Goal: Task Accomplishment & Management: Complete application form

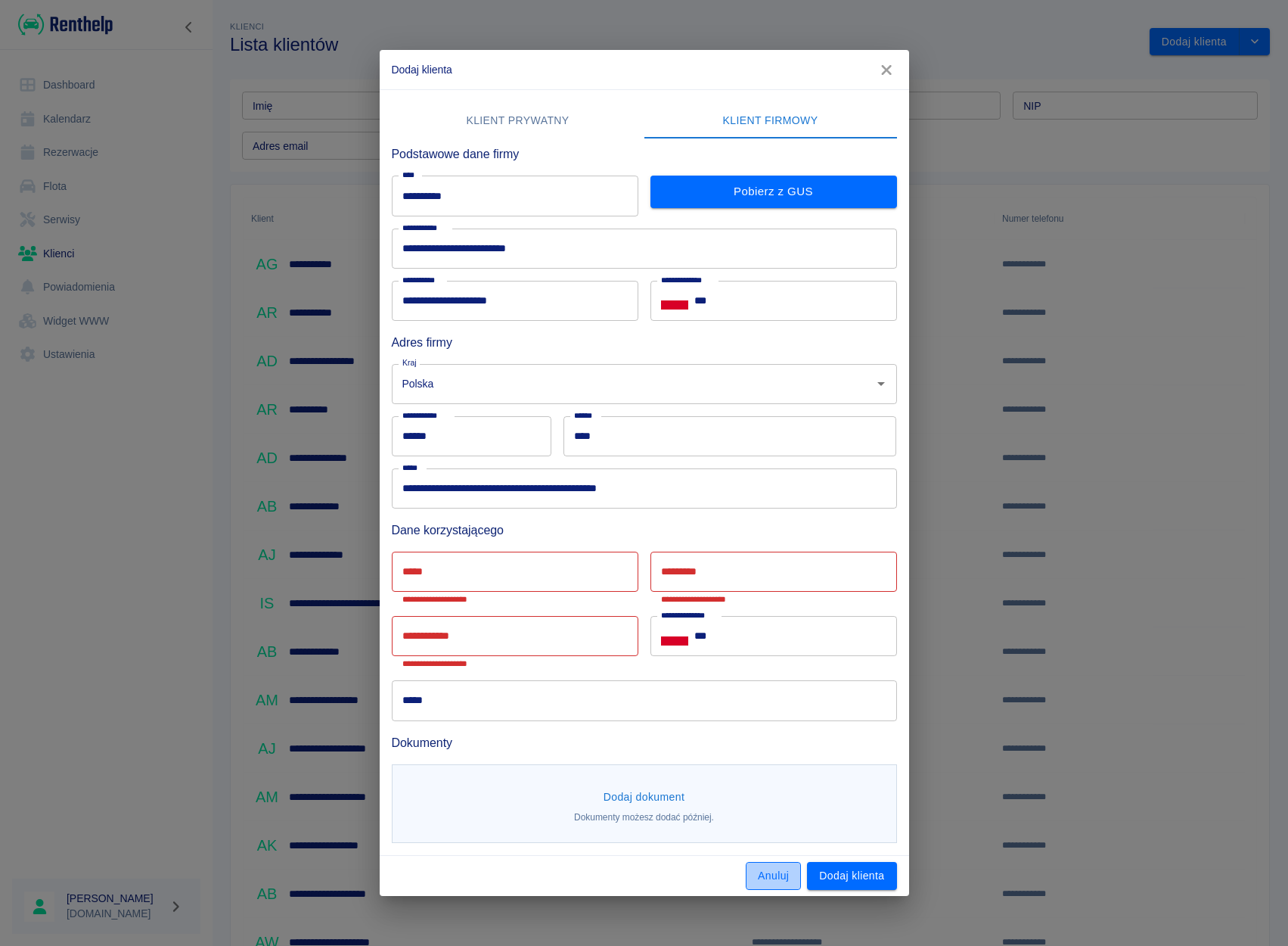
click at [765, 887] on button "Anuluj" at bounding box center [774, 876] width 55 height 28
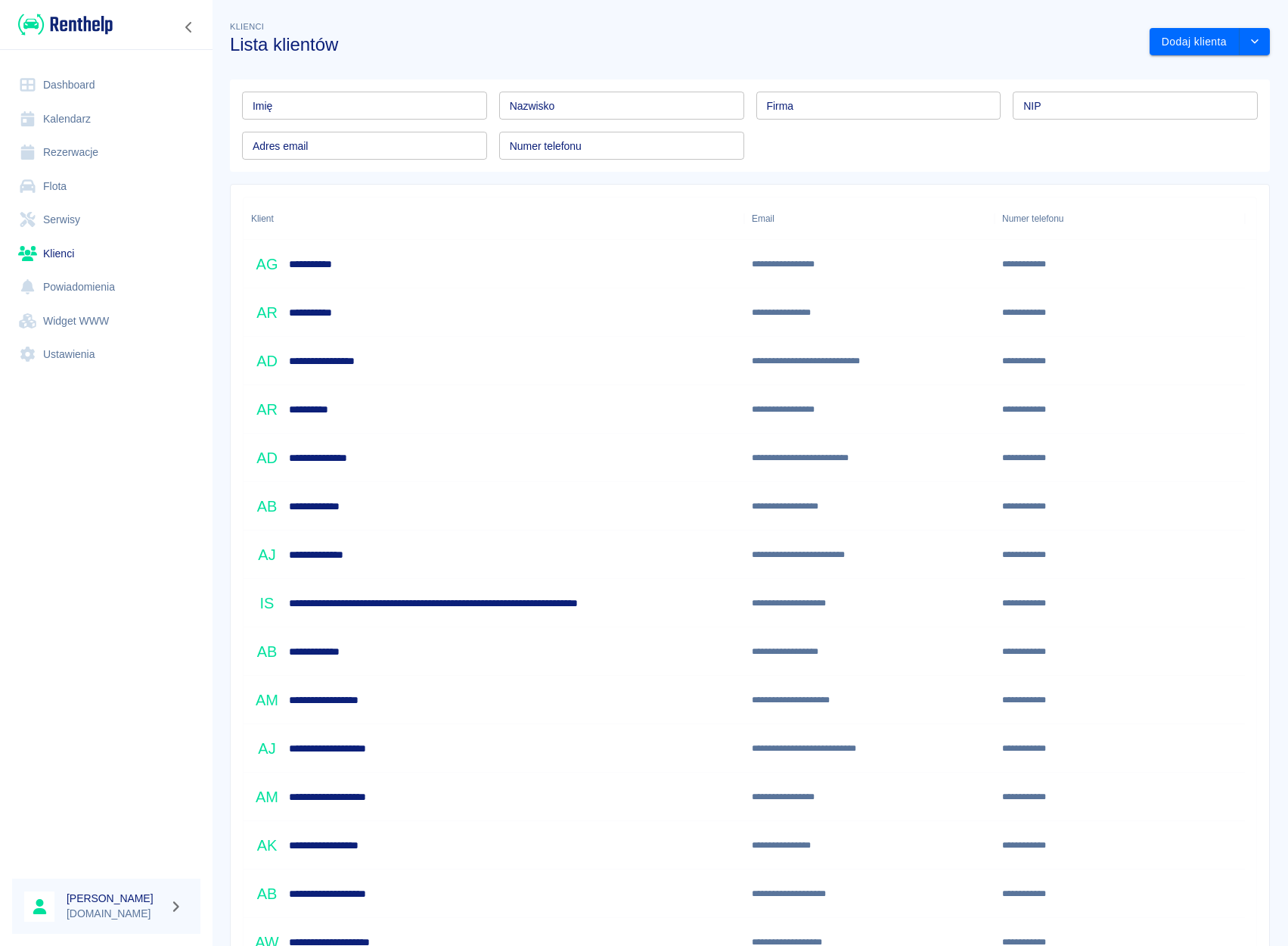
click at [74, 154] on link "Rezerwacje" at bounding box center [106, 152] width 189 height 34
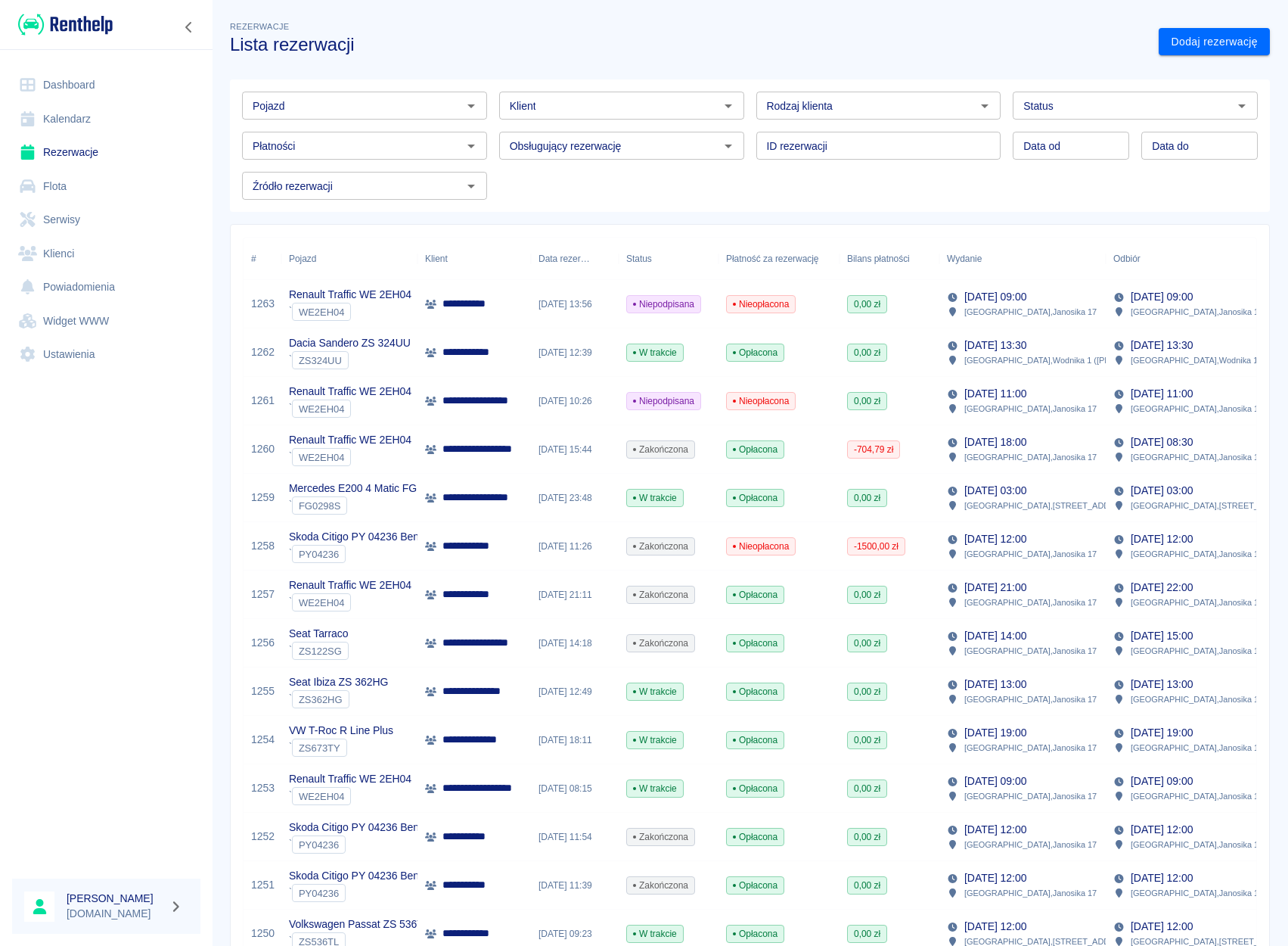
click at [469, 105] on icon "Otwórz" at bounding box center [471, 106] width 8 height 4
click at [293, 142] on li "Renault Traffic WE 2EH04 - WE2EH04" at bounding box center [363, 138] width 242 height 25
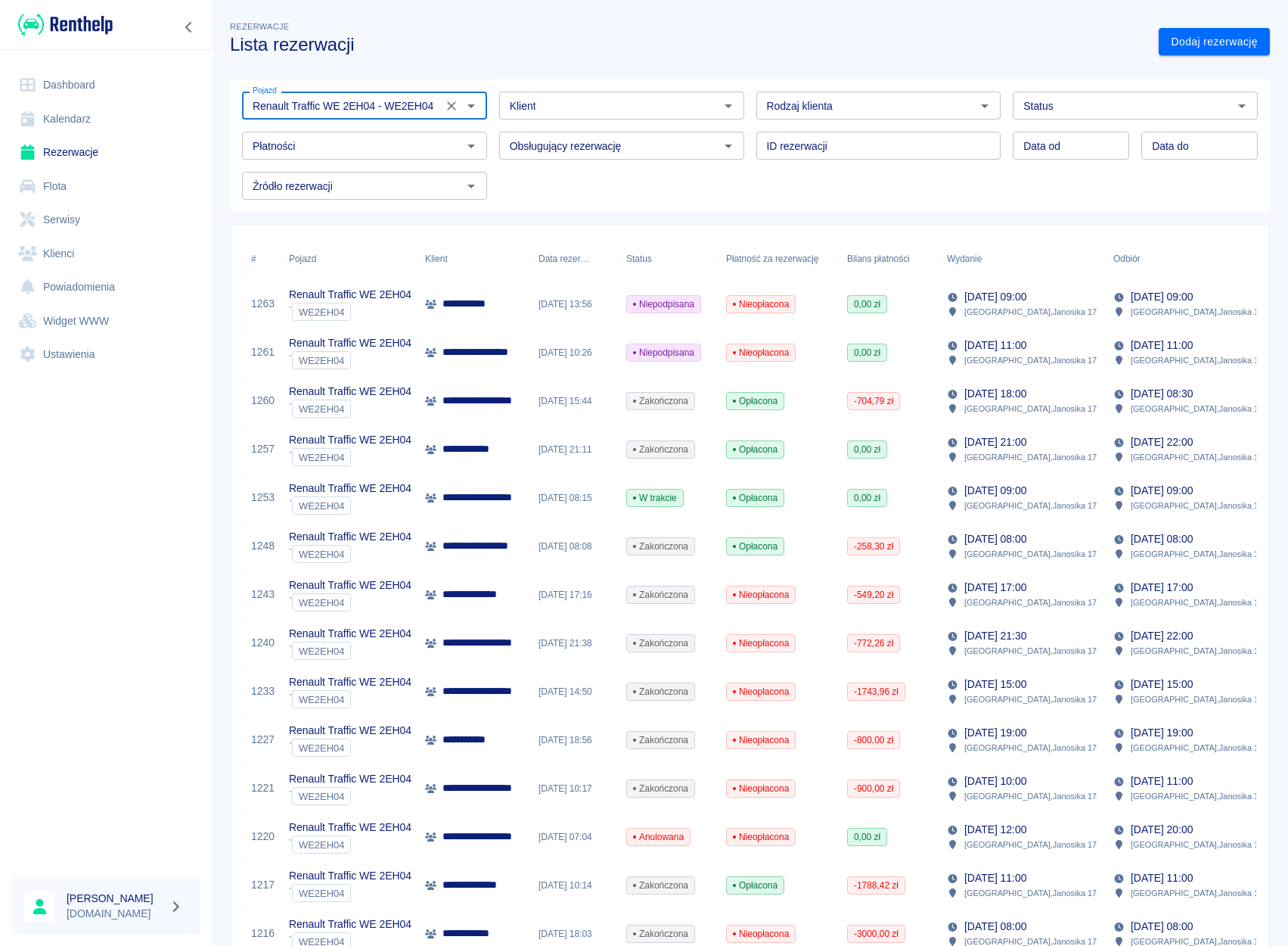
click at [1238, 104] on icon "Otwórz" at bounding box center [1241, 106] width 8 height 4
type input "Renault Traffic WE 2EH04 - WE2EH04"
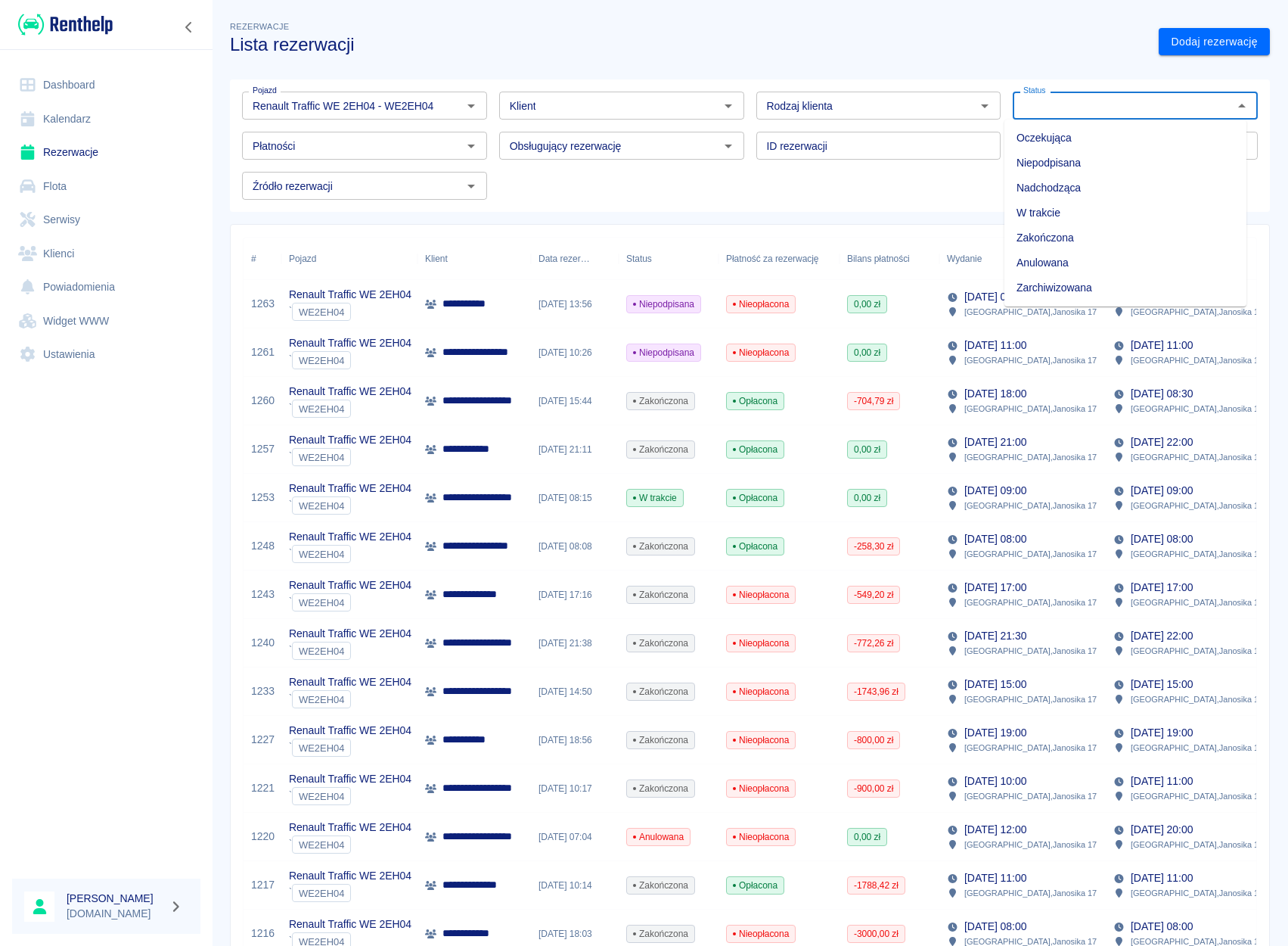
click at [1073, 157] on li "Niepodpisana" at bounding box center [1125, 163] width 242 height 25
type input "Niepodpisana"
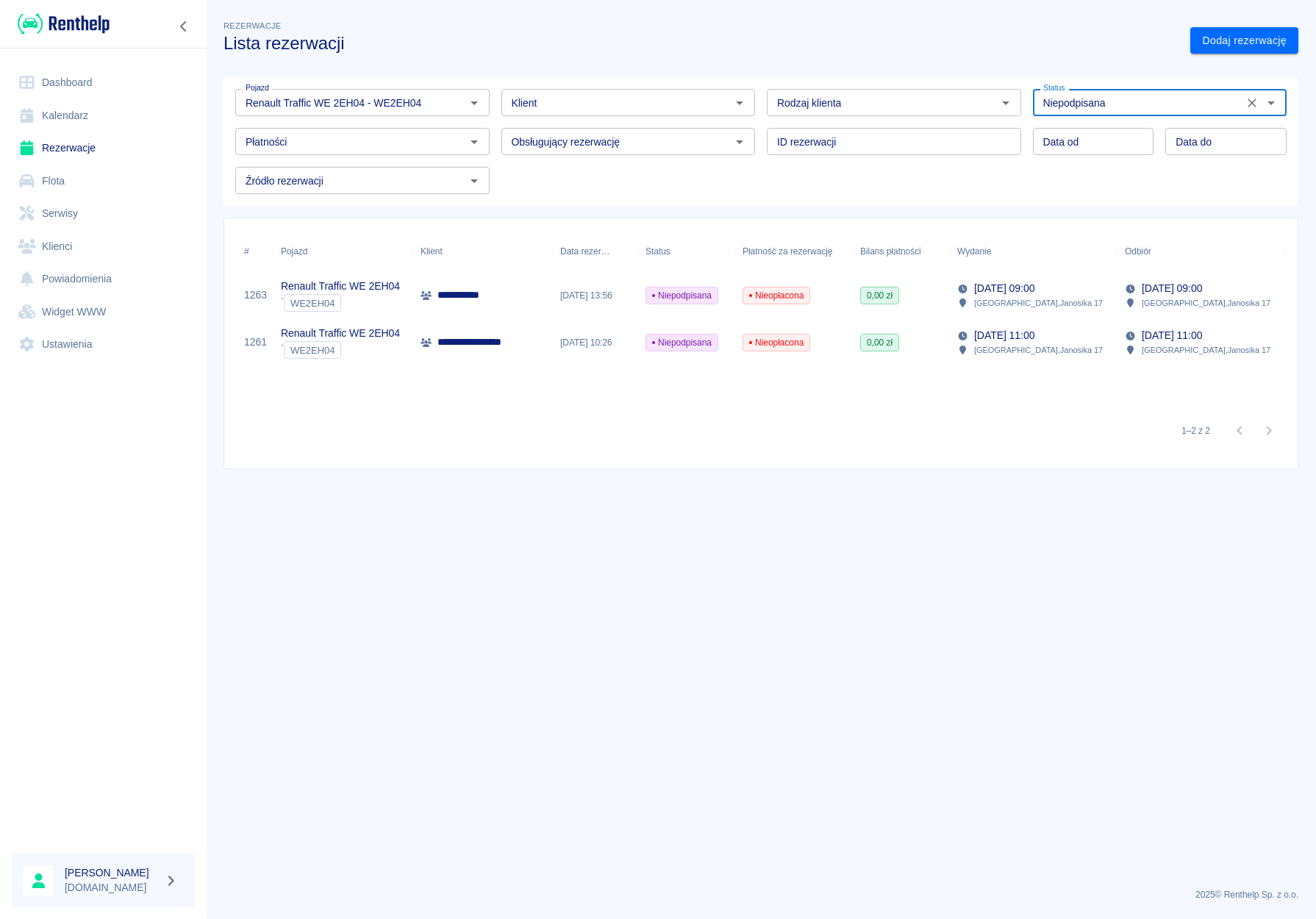
click at [58, 255] on link "Klienci" at bounding box center [103, 247] width 183 height 33
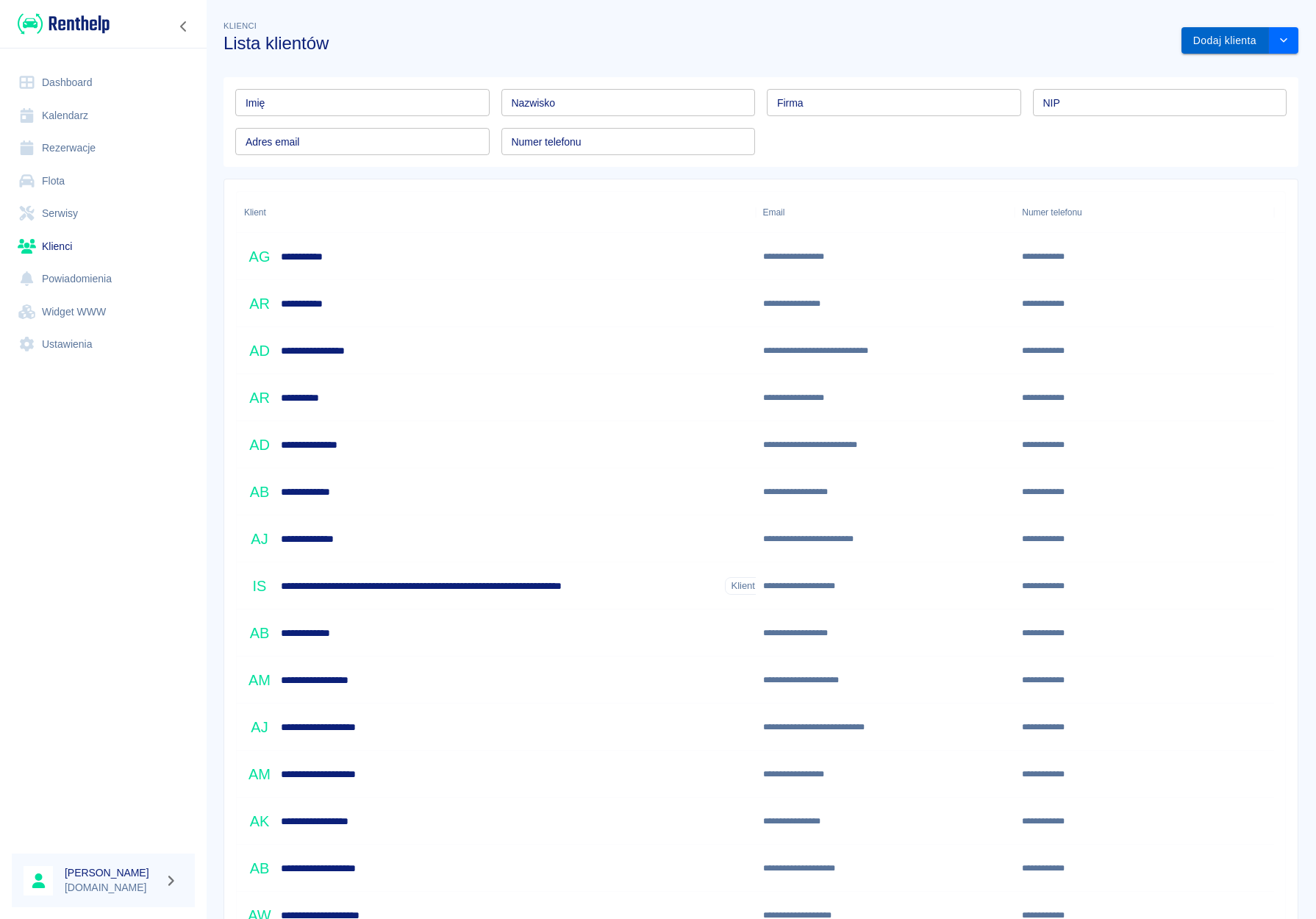
click at [1206, 35] on button "Dodaj klienta" at bounding box center [1225, 41] width 88 height 28
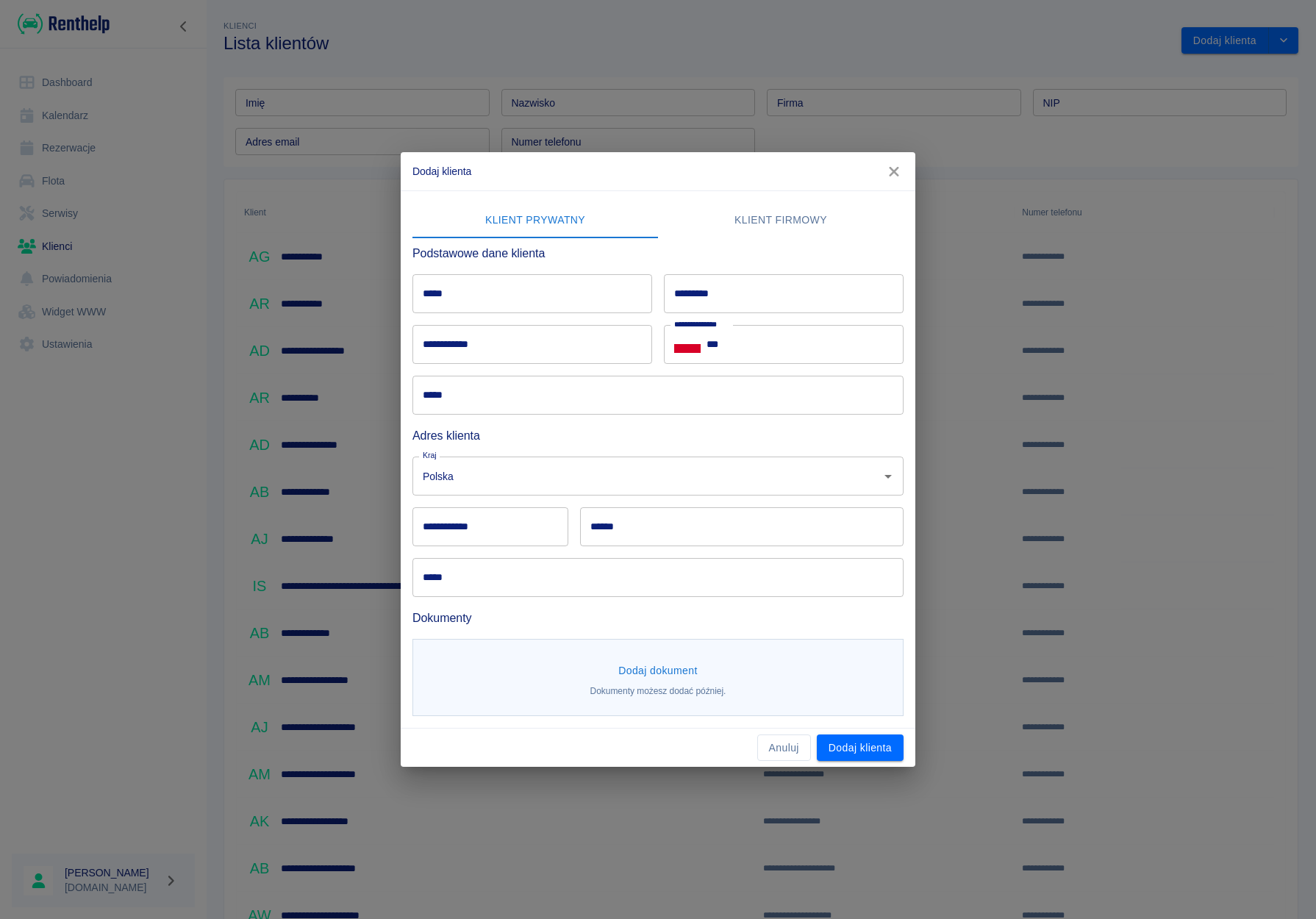
click at [505, 303] on input "*****" at bounding box center [531, 294] width 239 height 39
click at [781, 748] on button "Anuluj" at bounding box center [784, 748] width 54 height 28
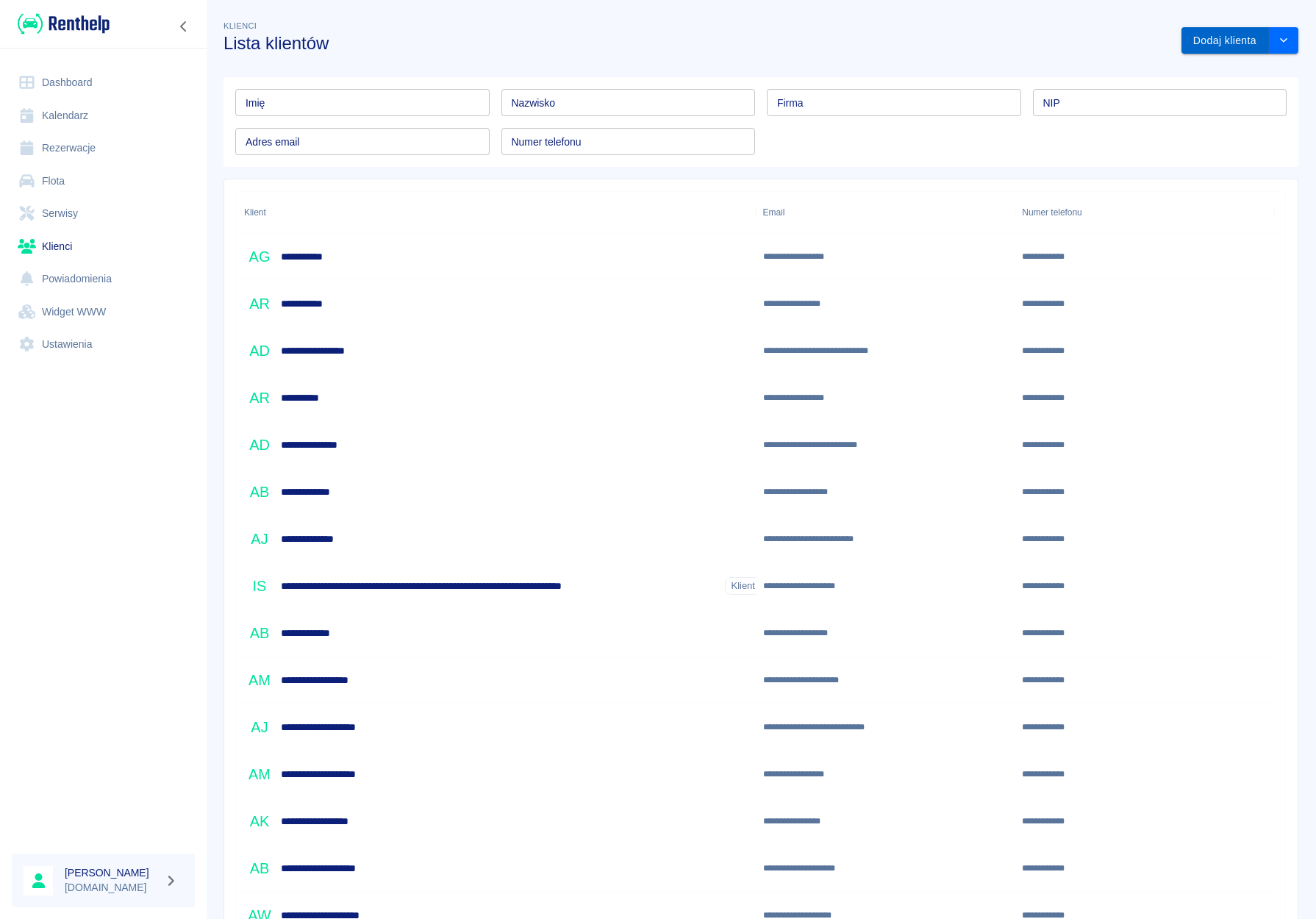
click at [1199, 39] on button "Dodaj klienta" at bounding box center [1225, 41] width 88 height 28
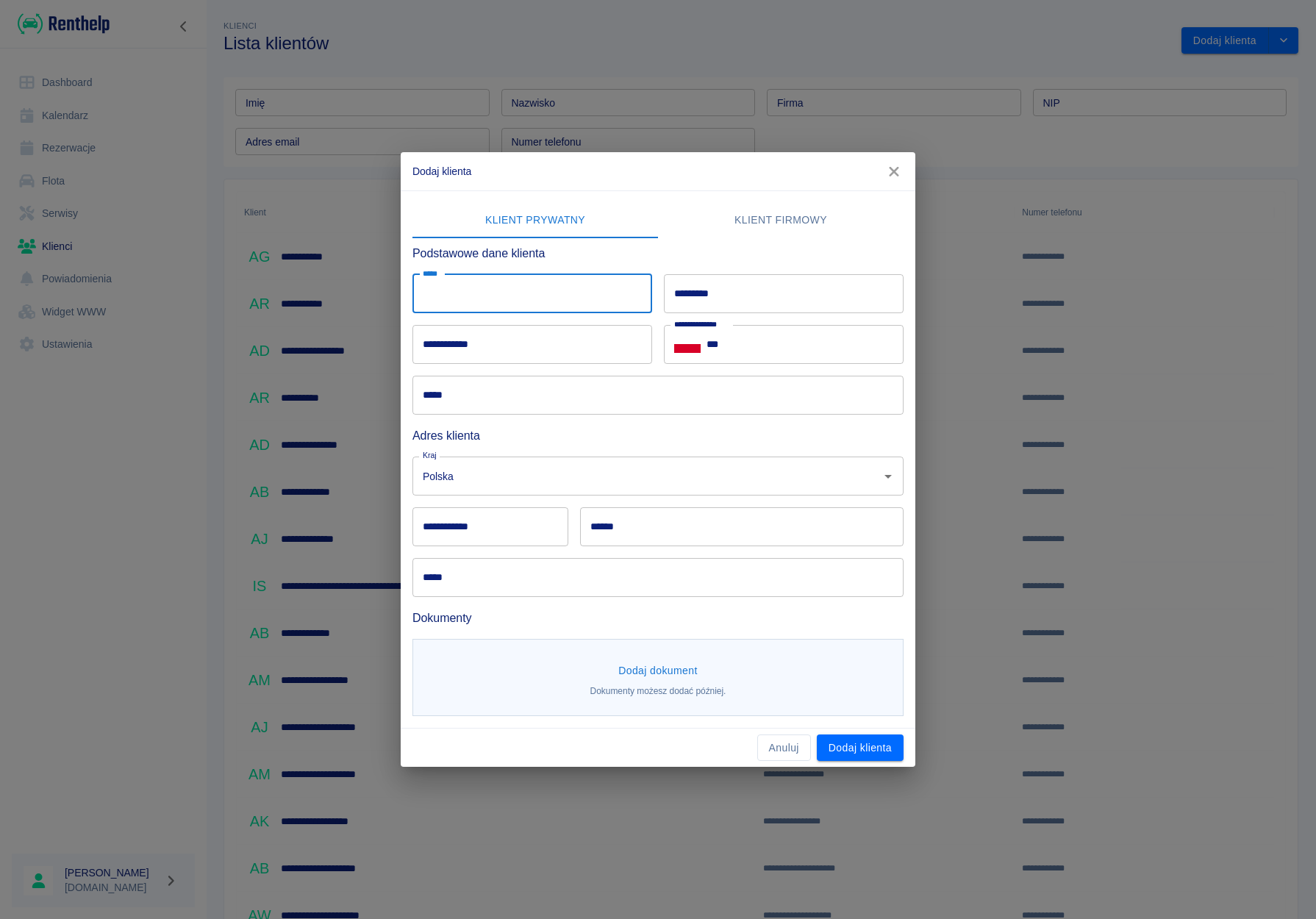
click at [432, 302] on input "*****" at bounding box center [531, 294] width 239 height 39
type input "*"
type input "********"
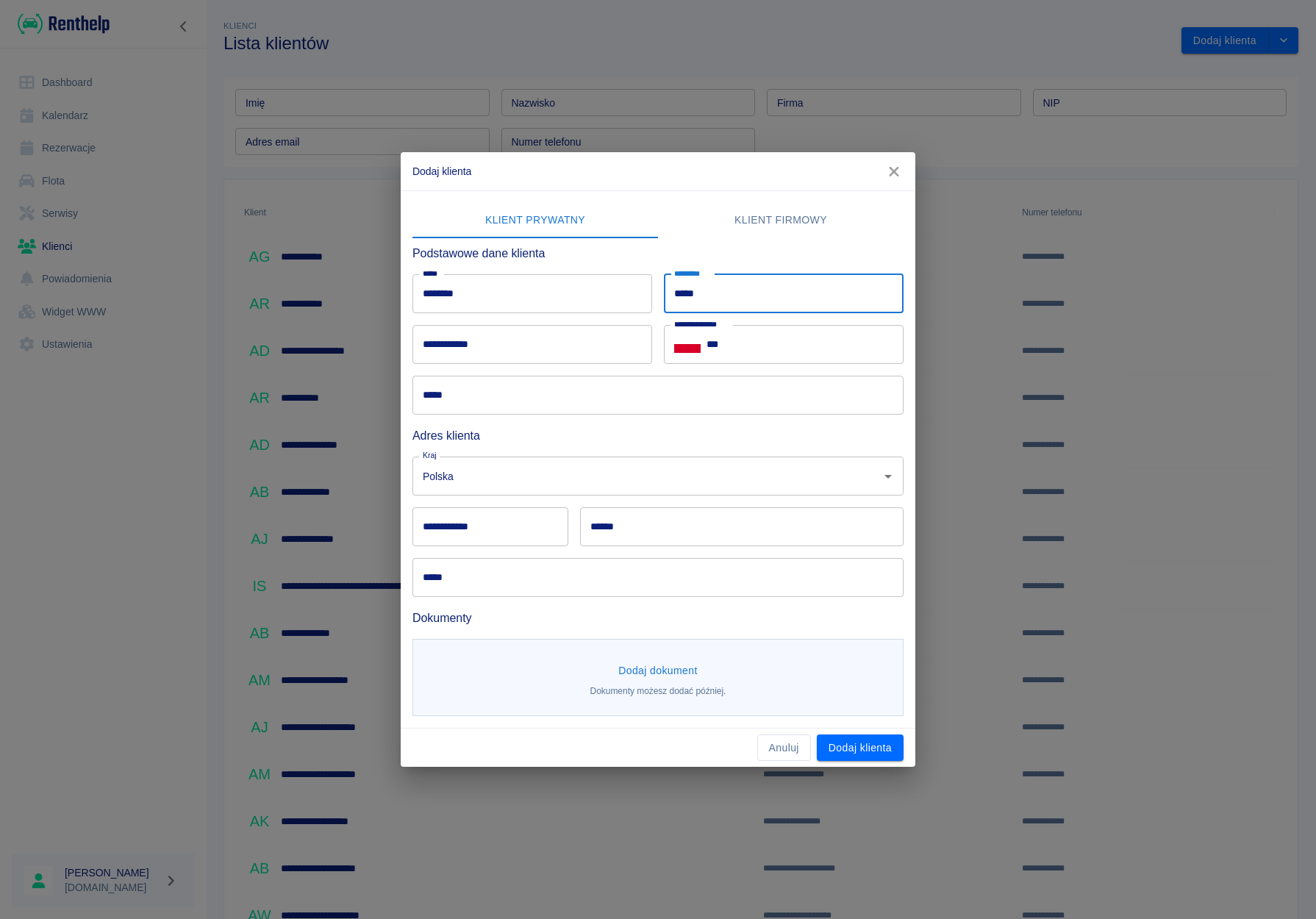
type input "*****"
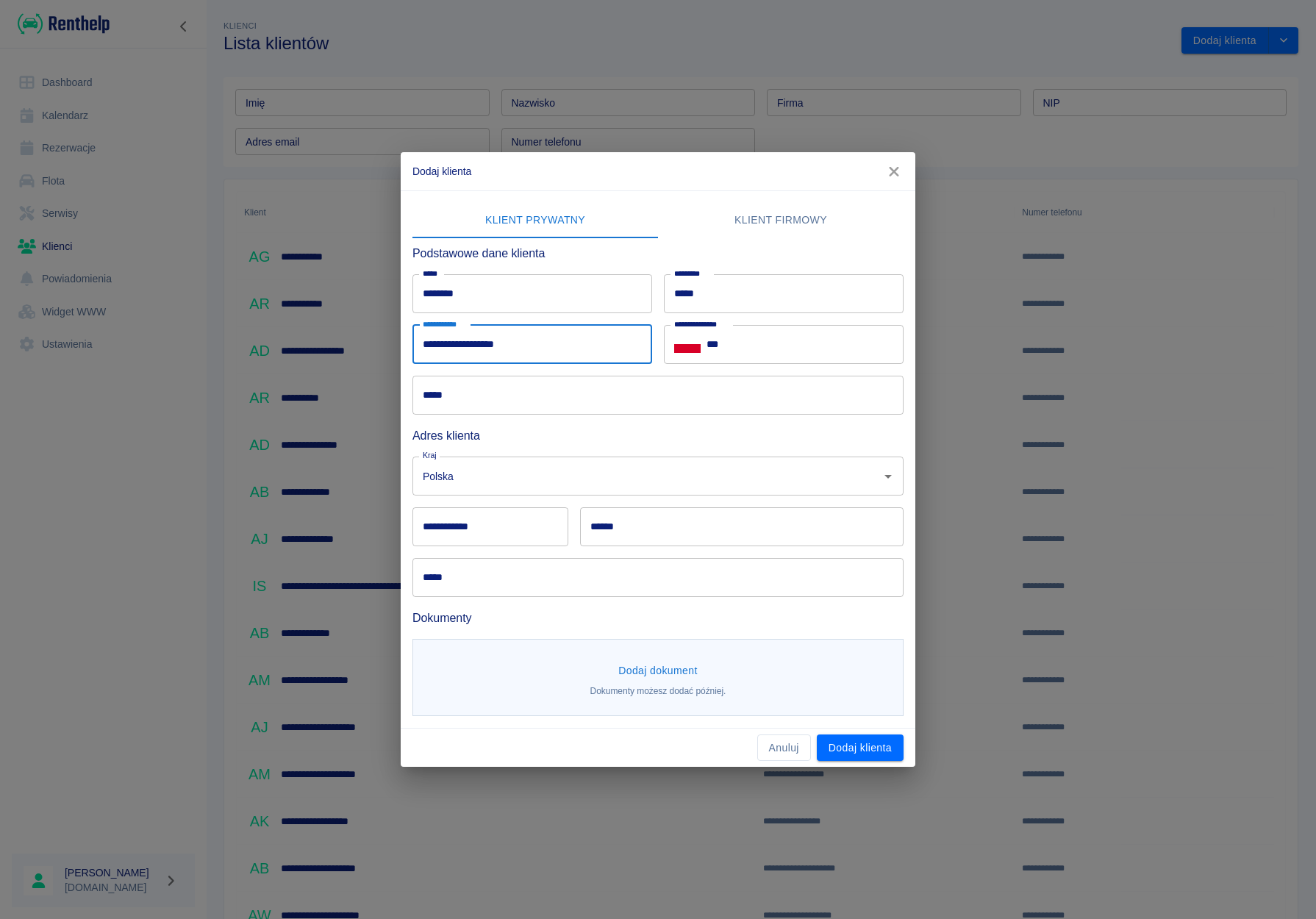
type input "**********"
click at [551, 357] on input "**********" at bounding box center [531, 345] width 239 height 39
type input "**********"
click at [748, 346] on input "***" at bounding box center [805, 345] width 197 height 39
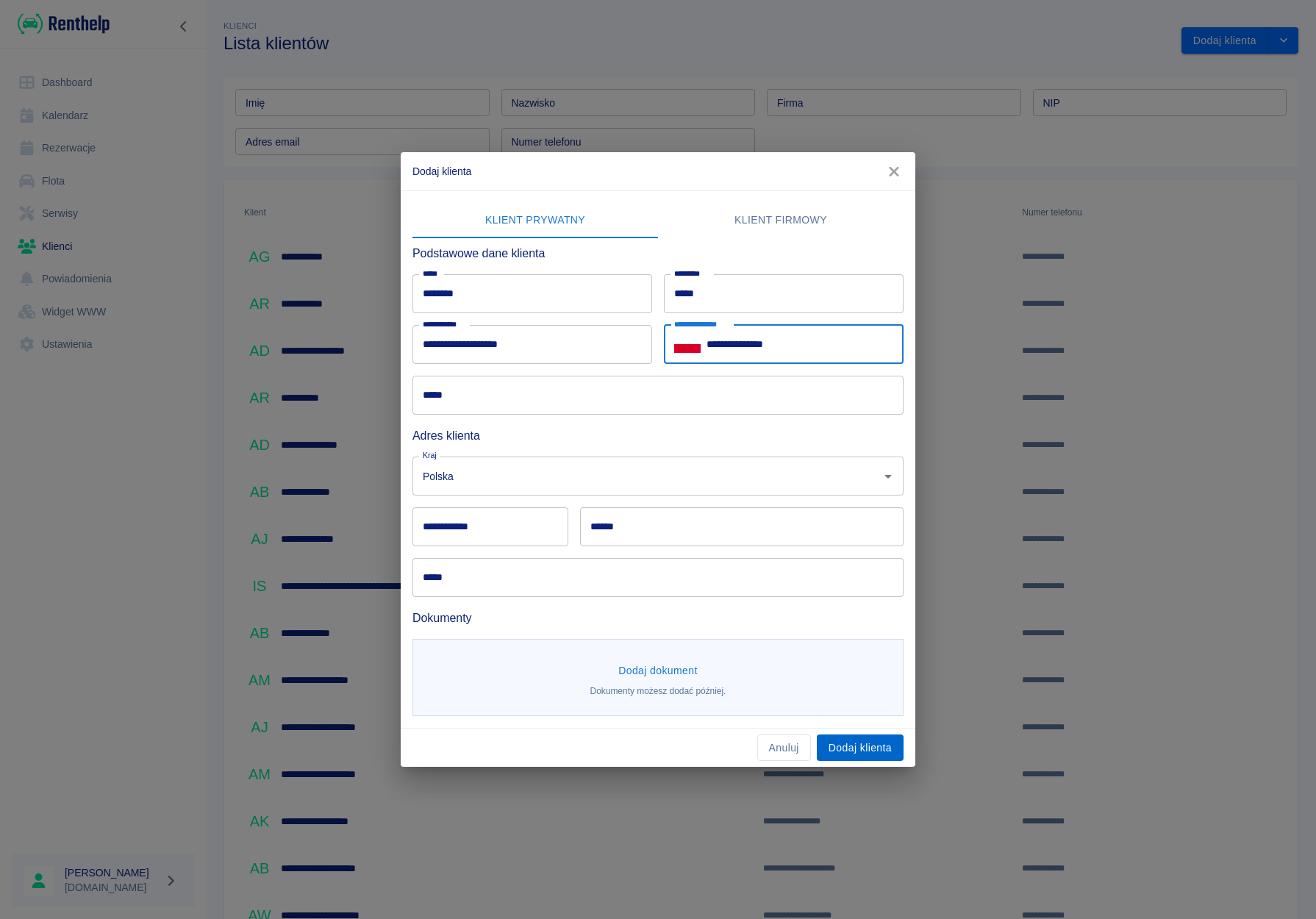
type input "**********"
click at [856, 754] on button "Dodaj klienta" at bounding box center [860, 748] width 87 height 28
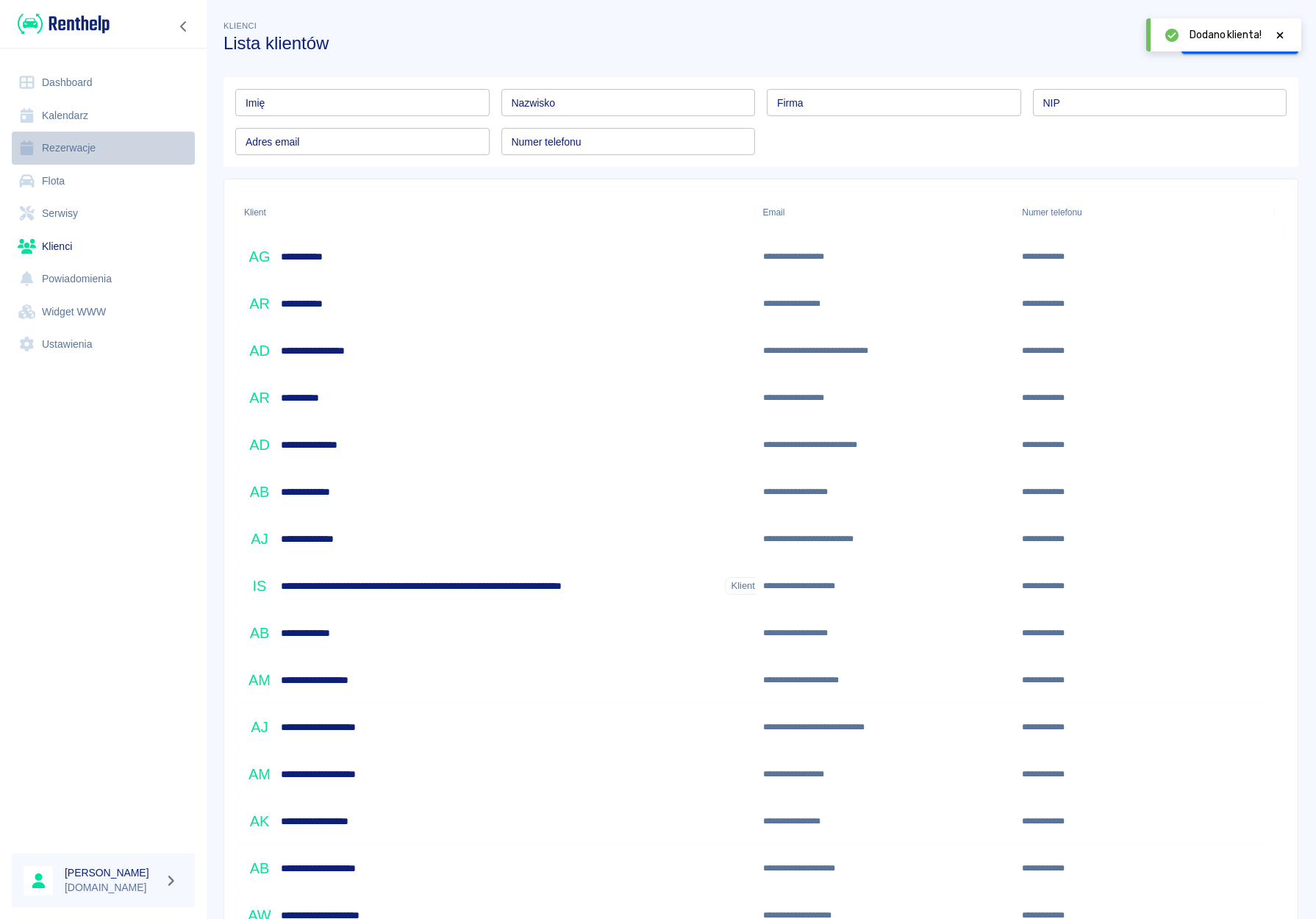
click at [80, 149] on link "Rezerwacje" at bounding box center [103, 148] width 183 height 33
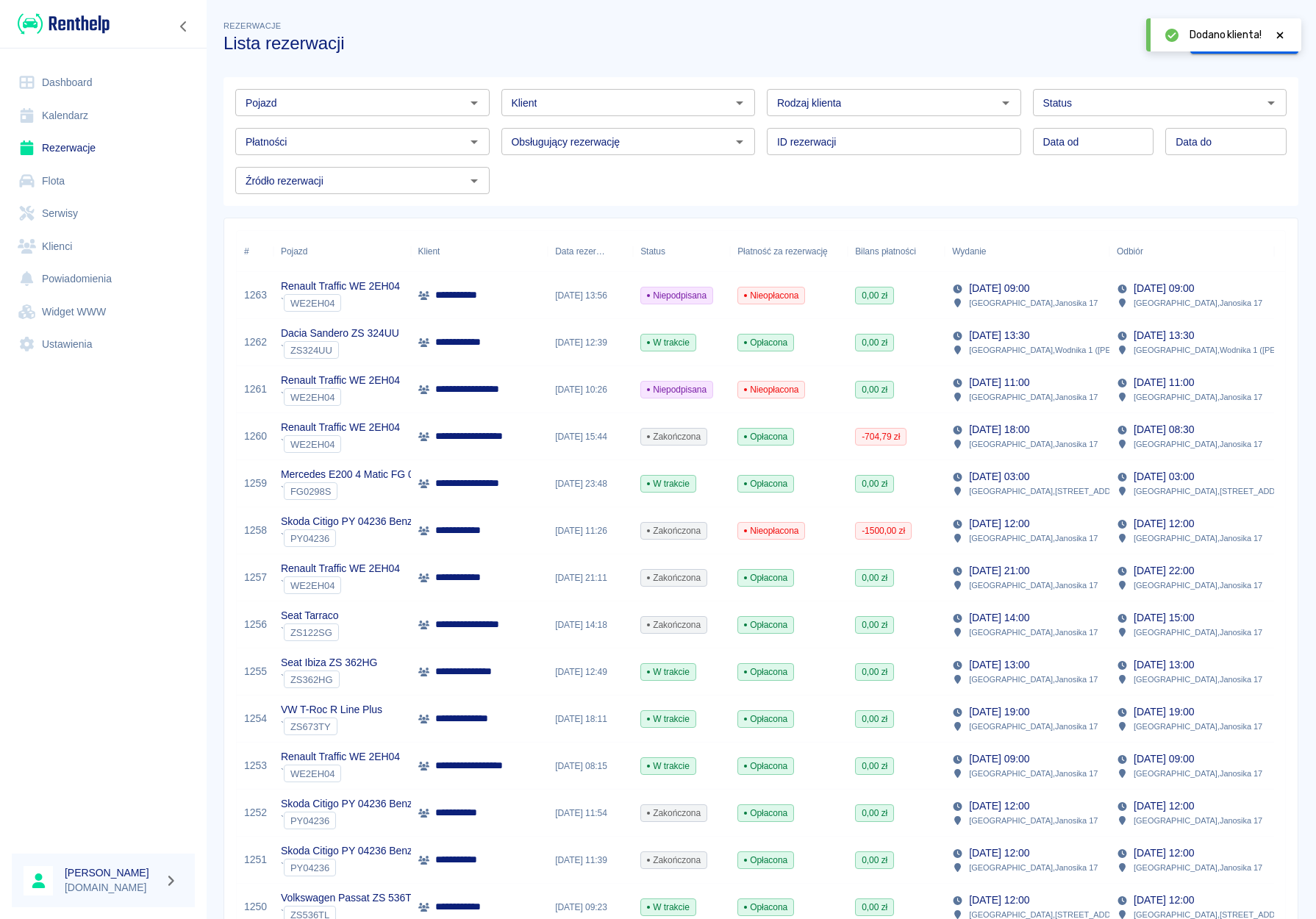
click at [1251, 35] on icon at bounding box center [1280, 35] width 13 height 11
click at [1233, 42] on link "Dodaj rezerwację" at bounding box center [1244, 41] width 108 height 28
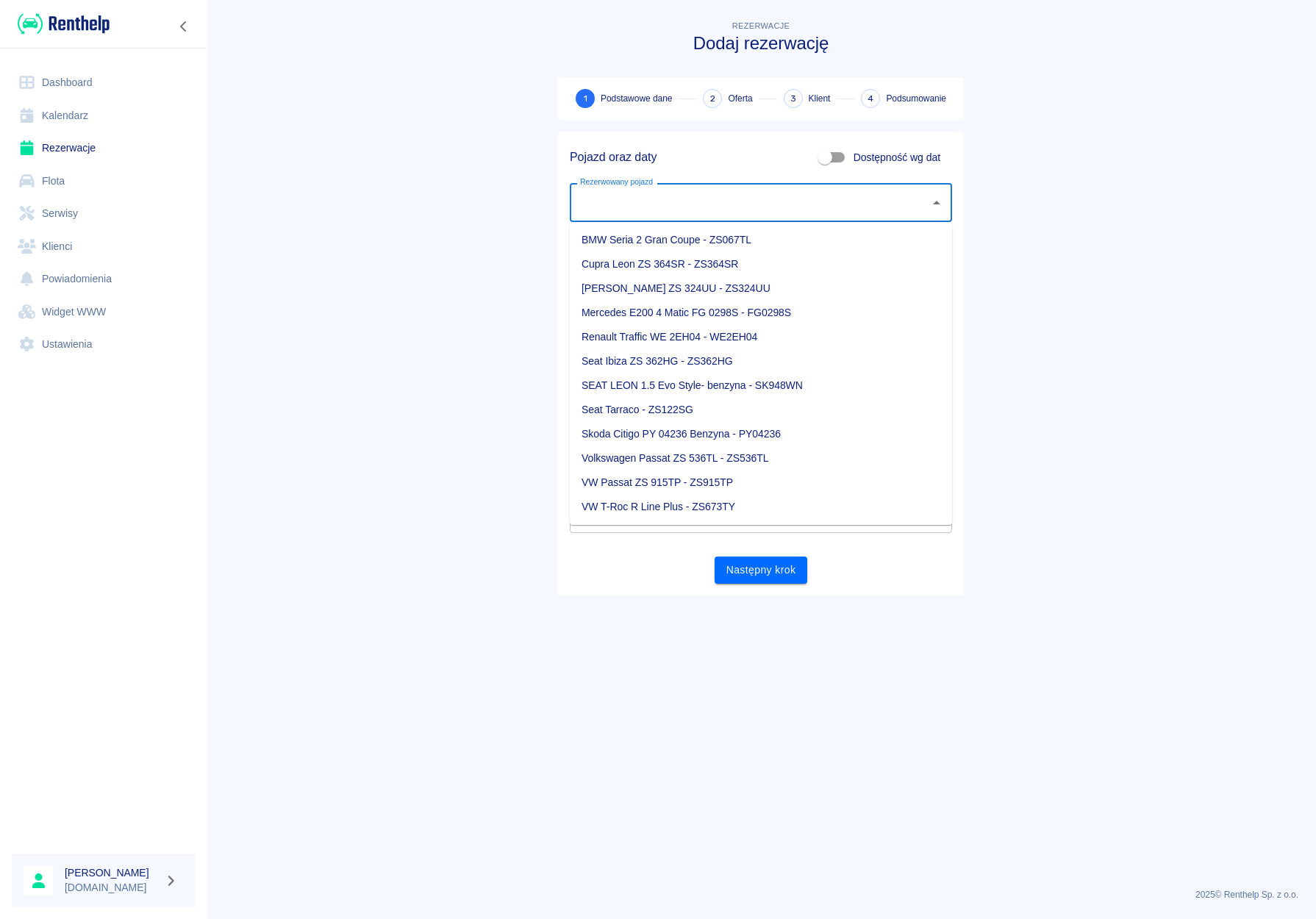
click at [655, 200] on input "Rezerwowany pojazd" at bounding box center [750, 203] width 347 height 26
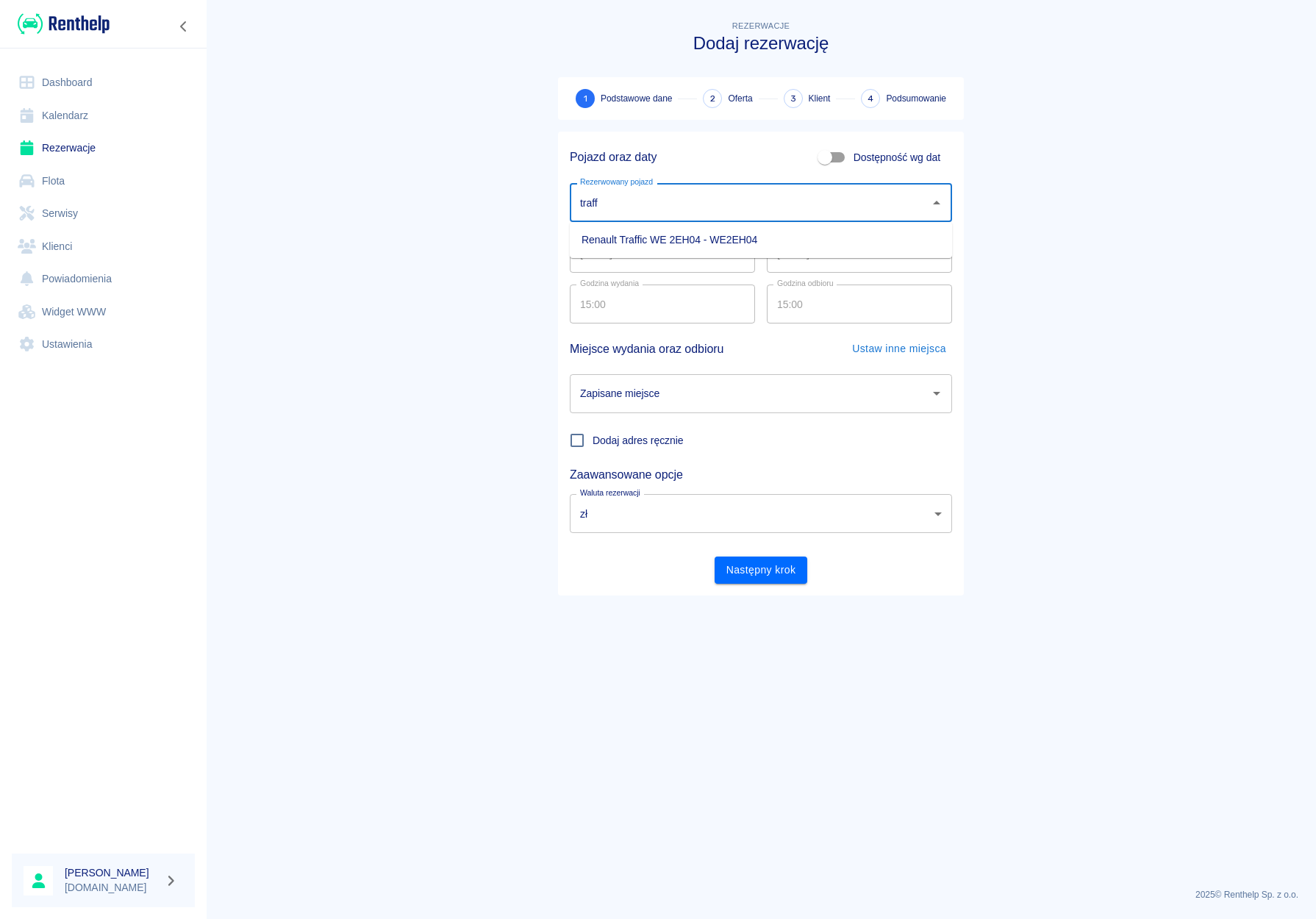
click at [648, 245] on li "Renault Traffic WE 2EH04 - WE2EH04" at bounding box center [760, 240] width 382 height 24
type input "Renault Traffic WE 2EH04 - WE2EH04"
drag, startPoint x: 590, startPoint y: 253, endPoint x: 563, endPoint y: 249, distance: 27.3
click at [570, 249] on input "[DATE]" at bounding box center [662, 253] width 185 height 39
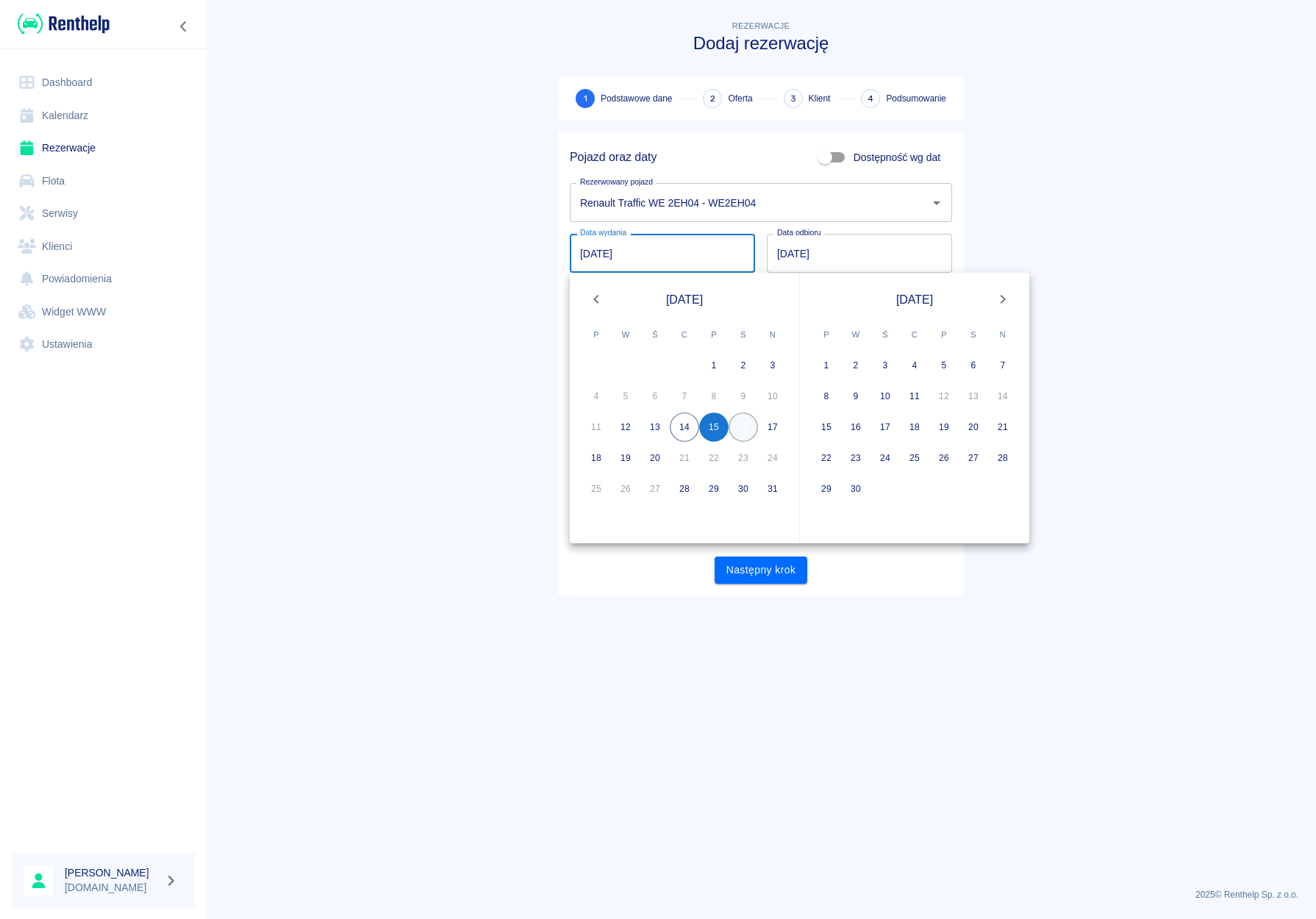
type input "[DATE]"
click at [742, 427] on button "16" at bounding box center [743, 427] width 29 height 29
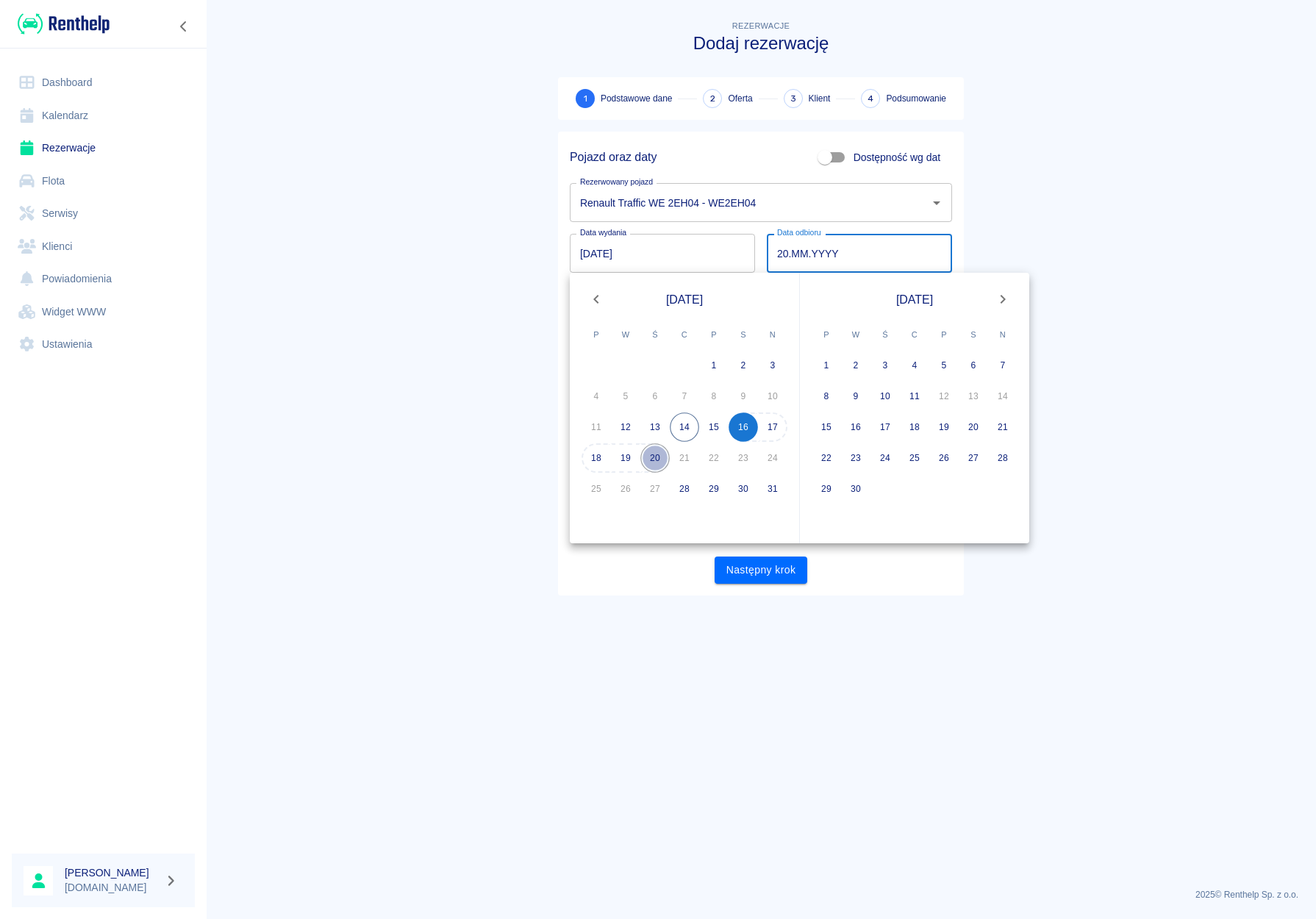
click at [655, 455] on button "20" at bounding box center [655, 457] width 29 height 29
type input "[DATE]"
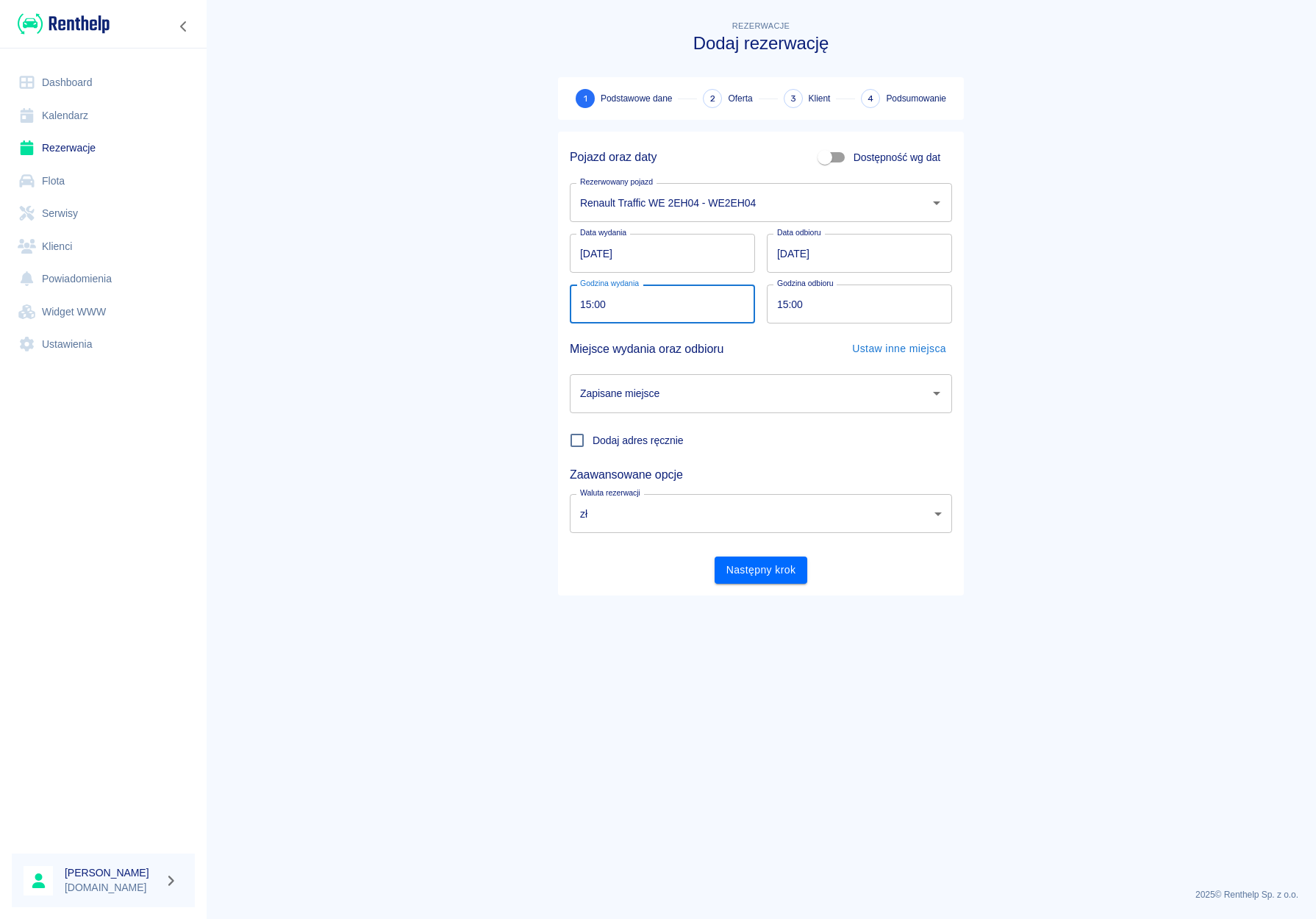
drag, startPoint x: 590, startPoint y: 302, endPoint x: 558, endPoint y: 302, distance: 32.0
click at [570, 302] on input "15:00" at bounding box center [657, 304] width 175 height 39
click at [591, 306] on input "09:00" at bounding box center [657, 304] width 175 height 39
type input "08:00"
click at [788, 307] on input "15:00" at bounding box center [854, 304] width 175 height 39
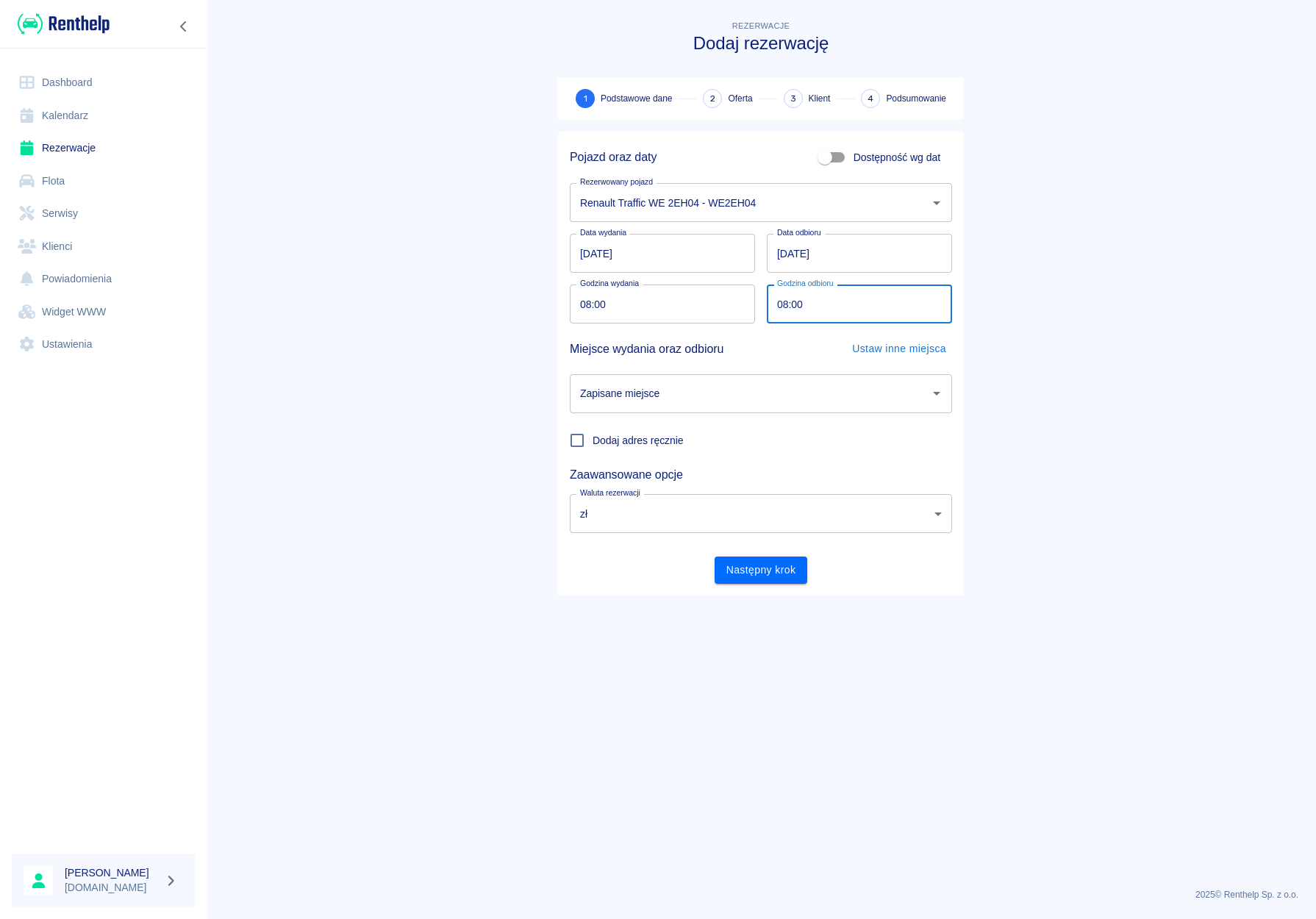
type input "08:00"
click at [479, 313] on main "Rezerwacje Dodaj rezerwację 1 Podstawowe dane 2 Oferta 3 Klient 4 Podsumowanie …" at bounding box center [761, 447] width 1110 height 858
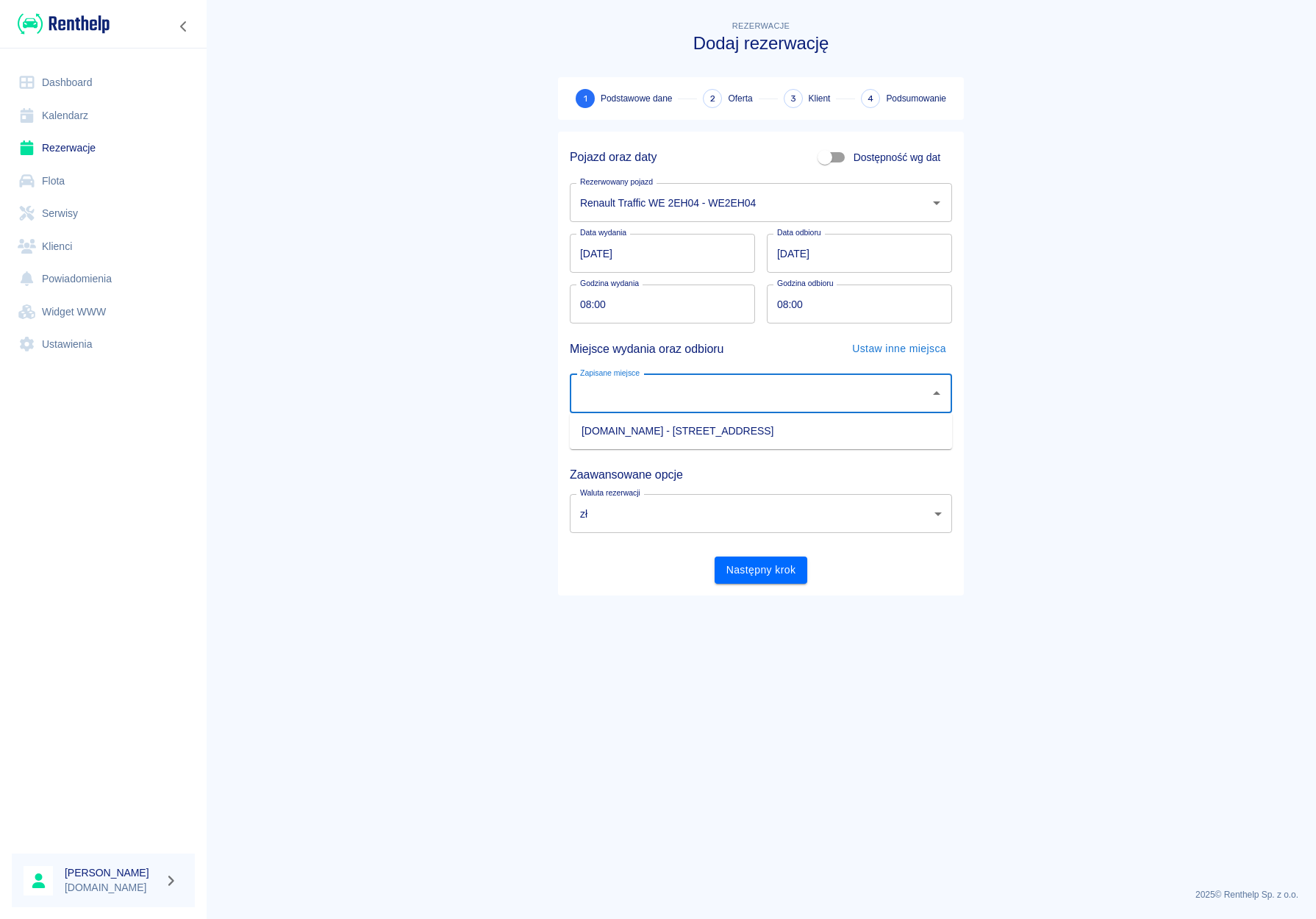
click at [609, 389] on input "Zapisane miejsce" at bounding box center [750, 393] width 347 height 26
click at [620, 425] on li "[DOMAIN_NAME] - [STREET_ADDRESS]" at bounding box center [760, 432] width 382 height 24
type input "[DOMAIN_NAME] - [STREET_ADDRESS]"
click at [768, 577] on button "Następny krok" at bounding box center [761, 570] width 93 height 28
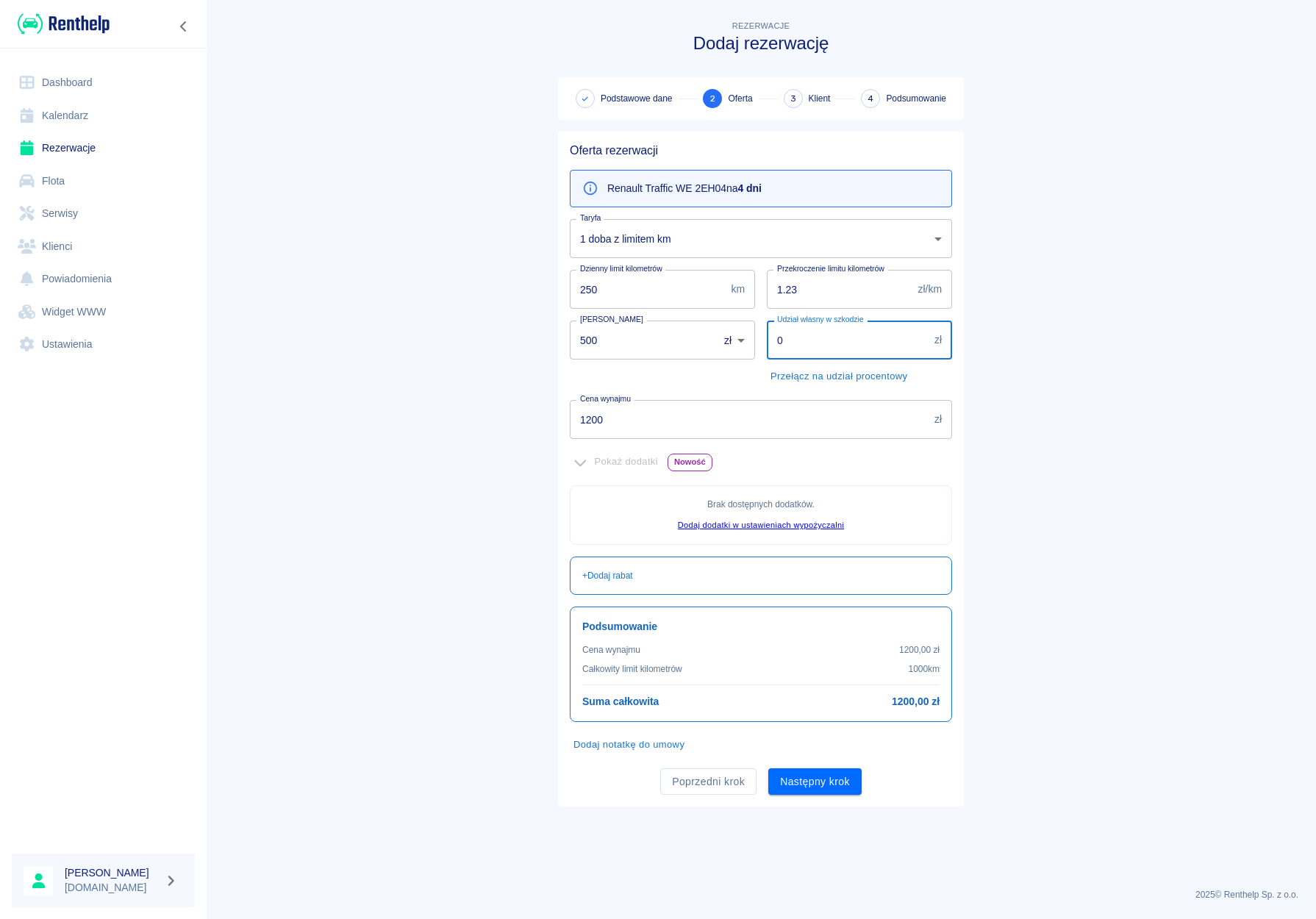
click at [773, 341] on input "0" at bounding box center [847, 340] width 161 height 39
type input "5000"
click at [824, 789] on button "Następny krok" at bounding box center [815, 782] width 93 height 28
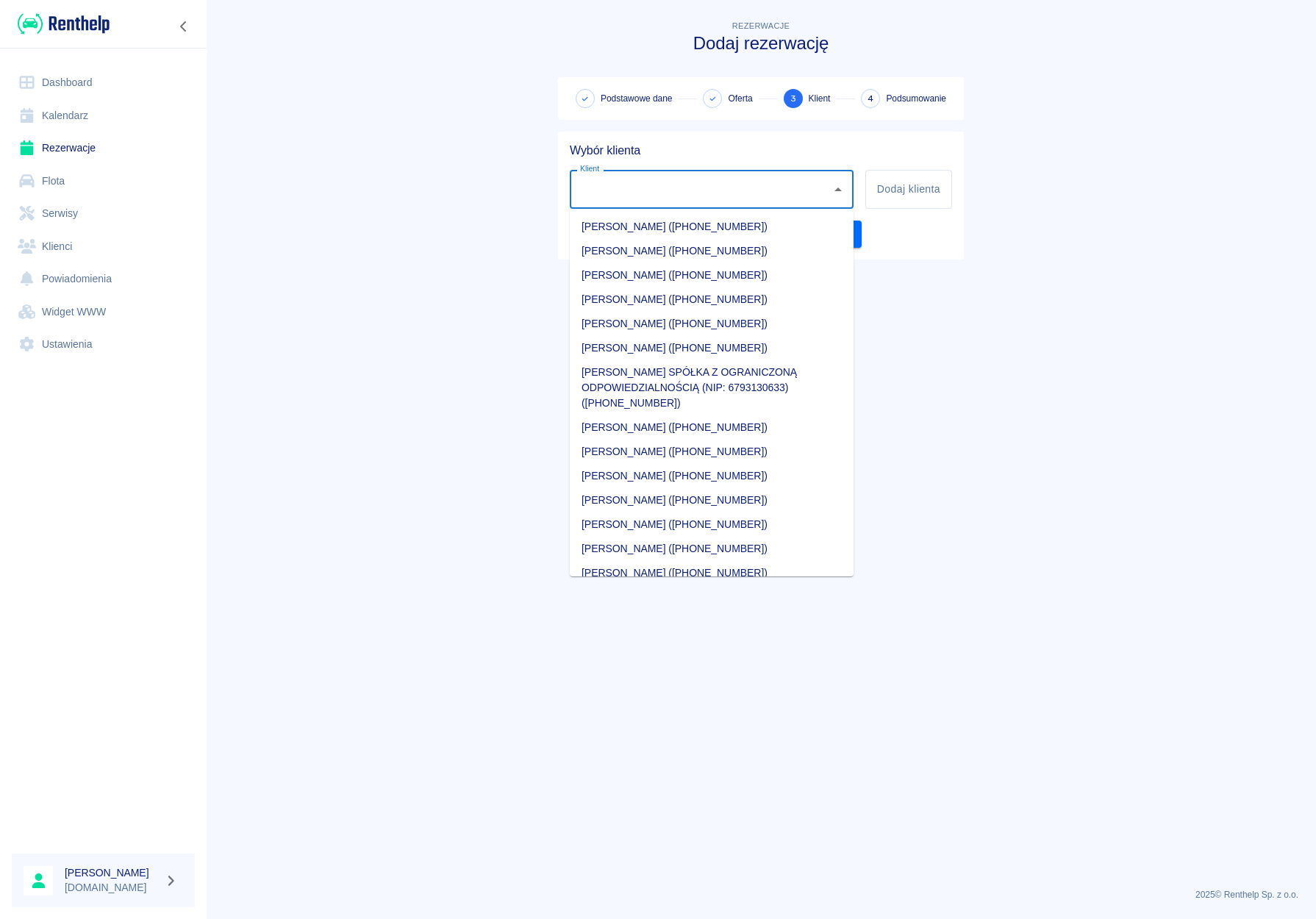
click at [783, 180] on input "Klient" at bounding box center [700, 189] width 248 height 26
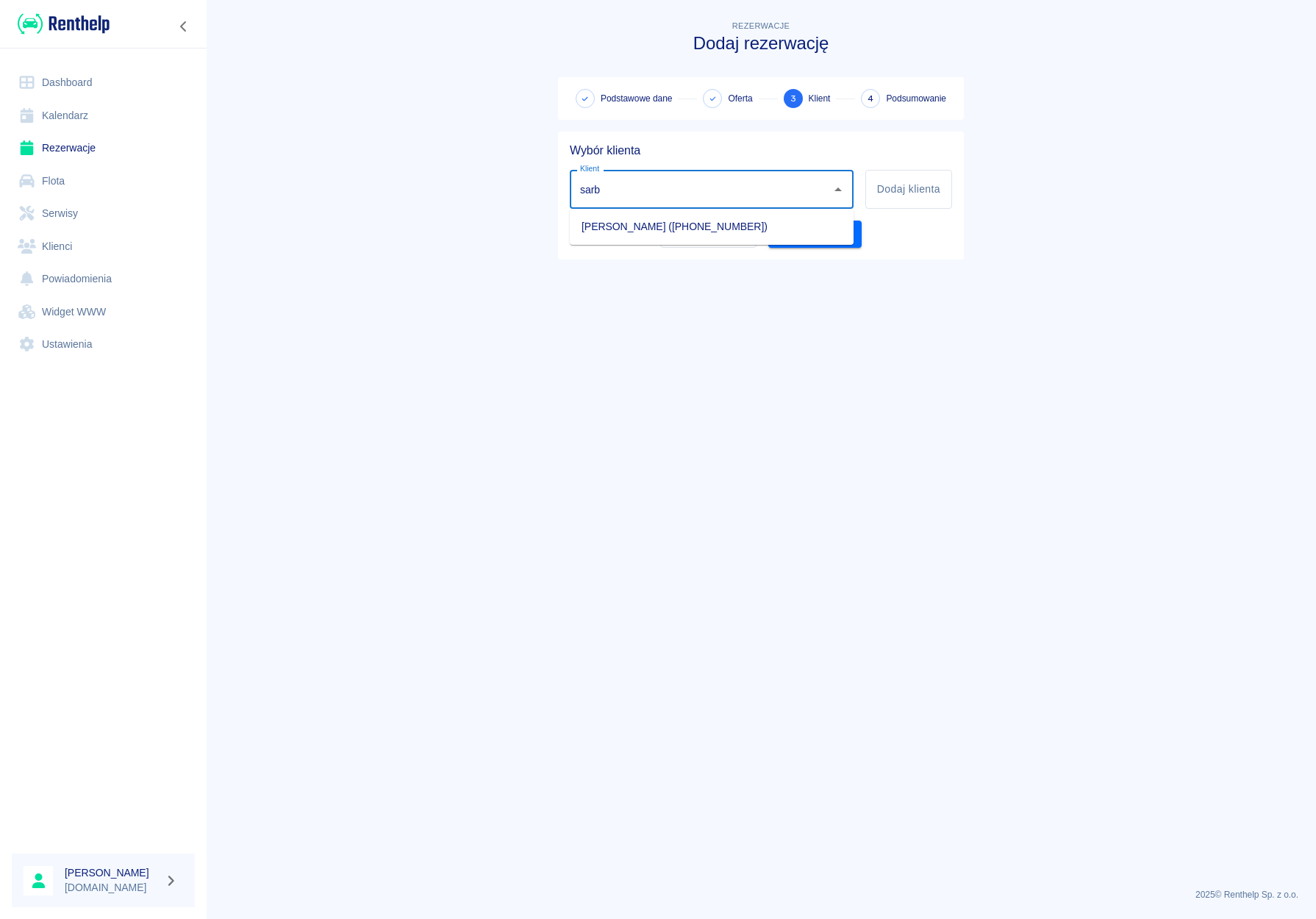
click at [715, 222] on li "[PERSON_NAME] ([PHONE_NUMBER])" at bounding box center [712, 227] width 284 height 24
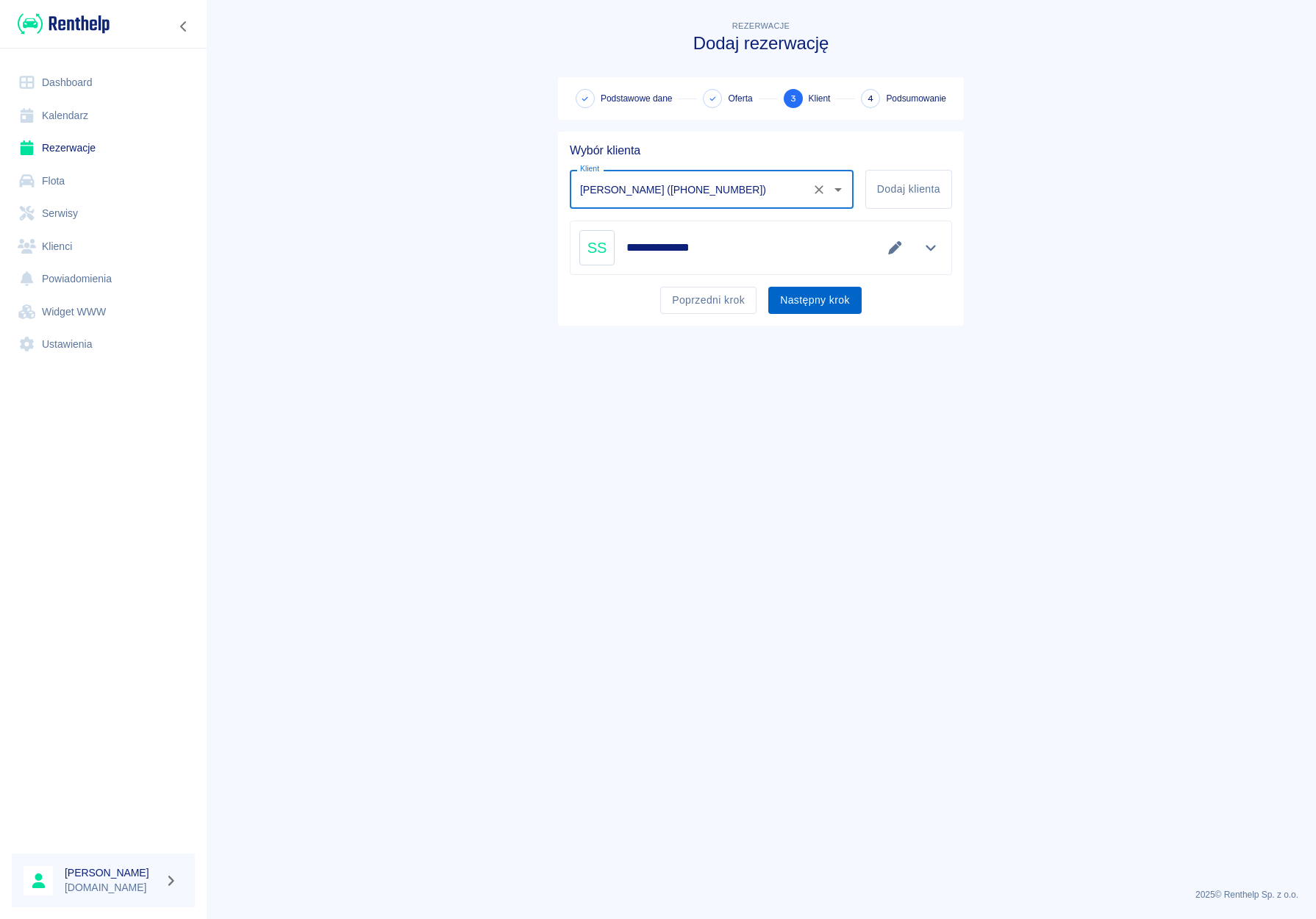
type input "[PERSON_NAME] ([PHONE_NUMBER])"
click at [834, 299] on button "Następny krok" at bounding box center [815, 300] width 93 height 28
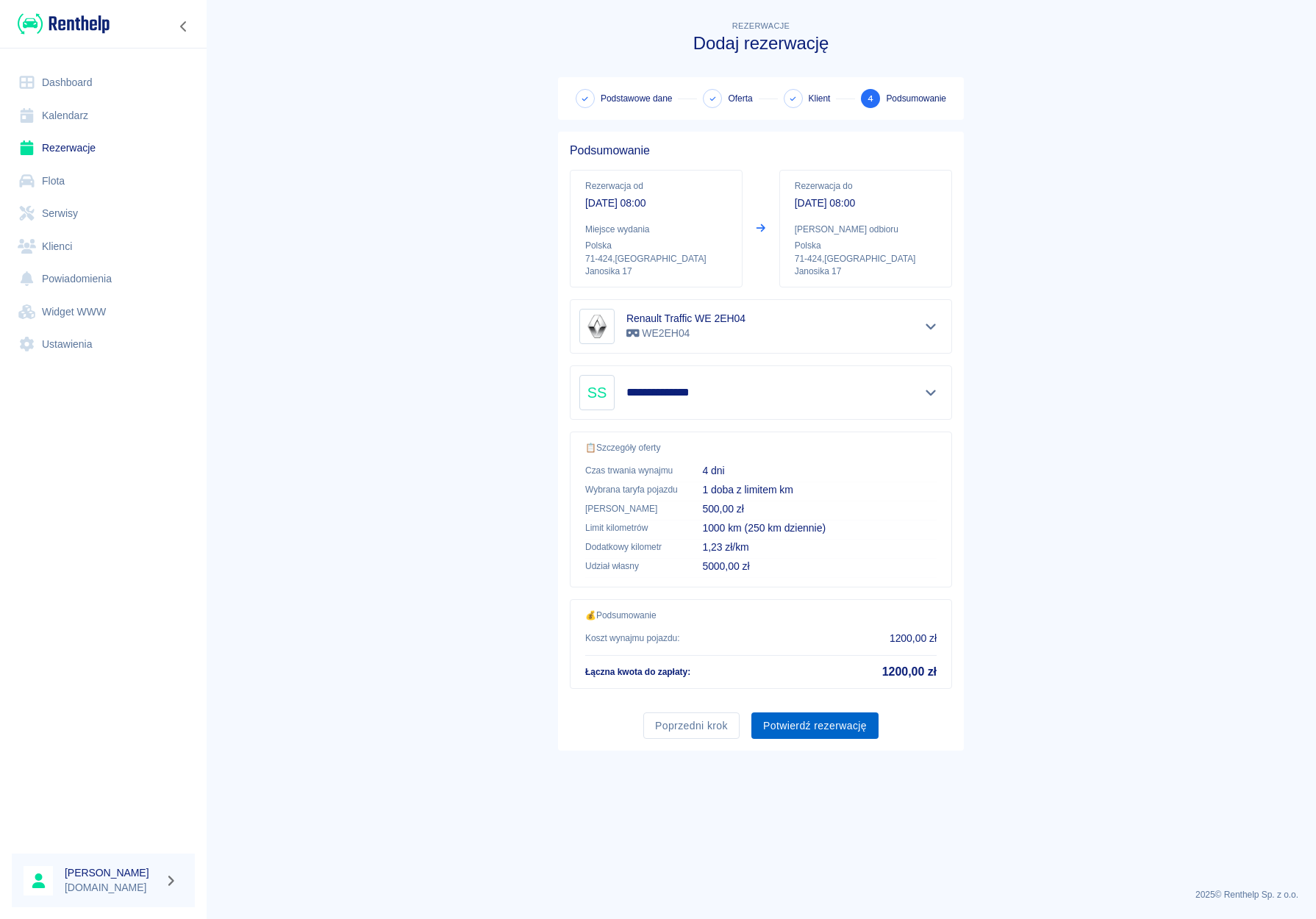
click at [787, 717] on button "Potwierdź rezerwację" at bounding box center [815, 726] width 127 height 28
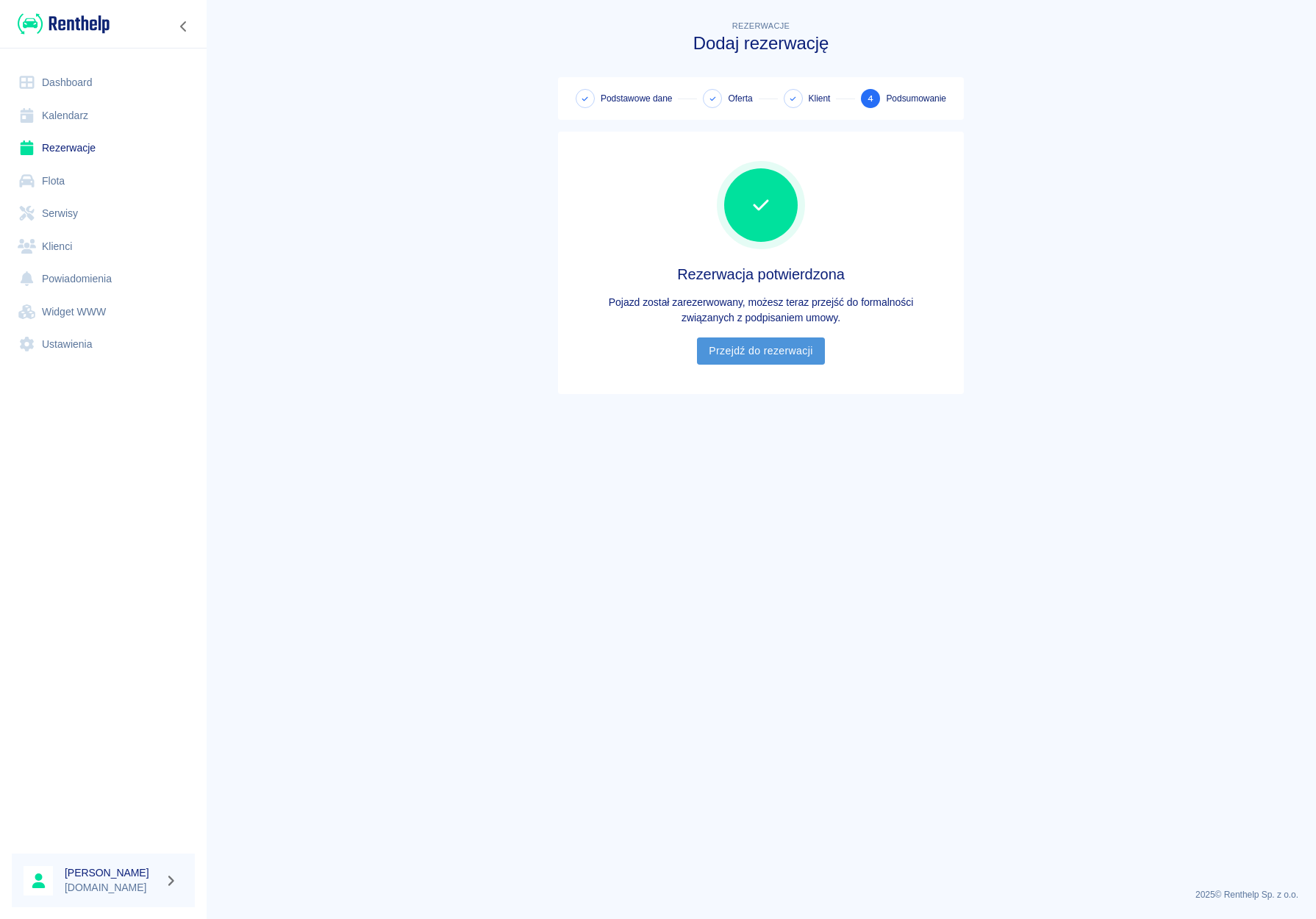
click at [771, 359] on link "Przejdź do rezerwacji" at bounding box center [760, 351] width 127 height 28
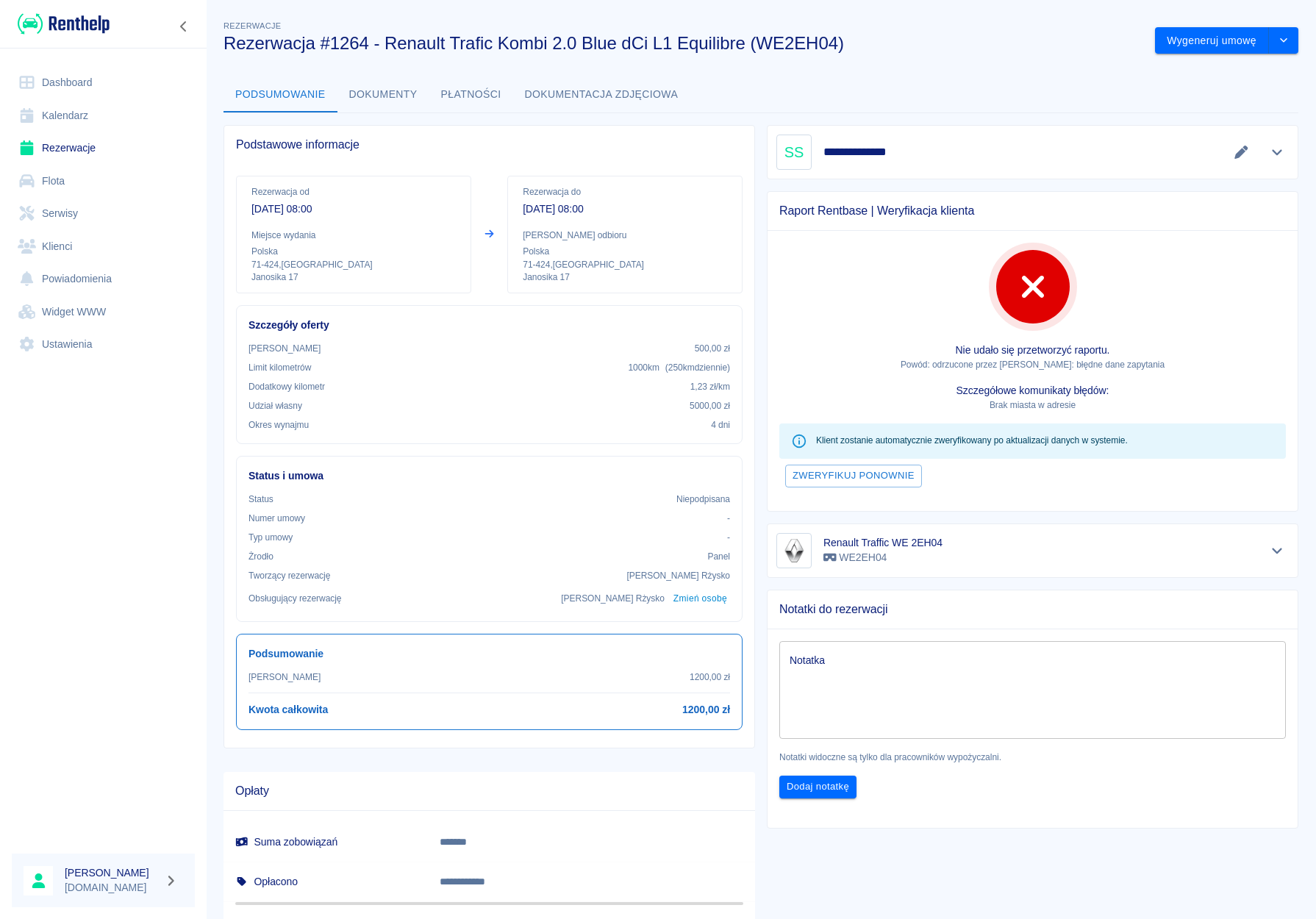
click at [48, 147] on link "Rezerwacje" at bounding box center [103, 148] width 183 height 33
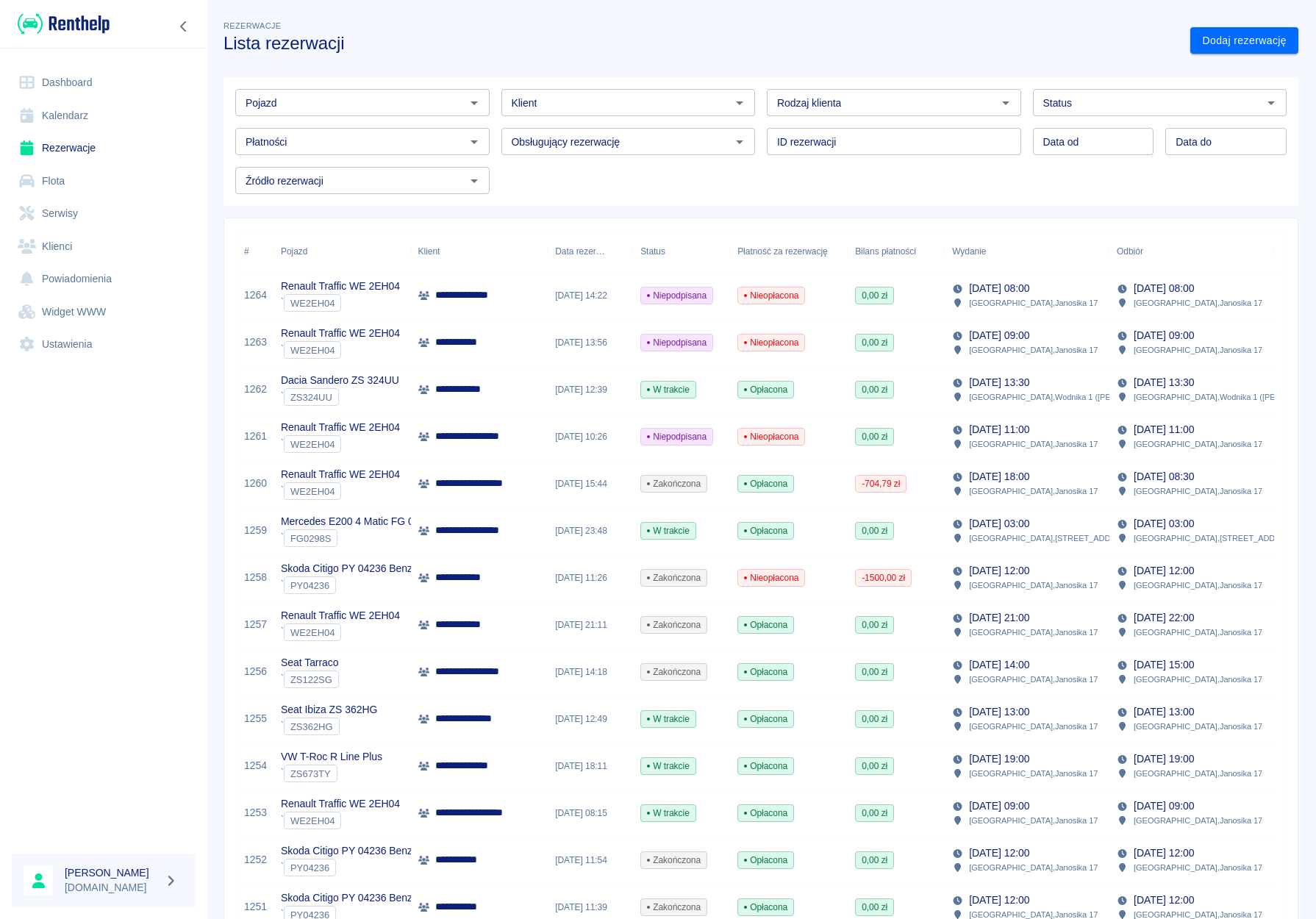
click at [473, 110] on icon "Otwórz" at bounding box center [475, 103] width 18 height 18
click at [291, 130] on li "Renault Traffic WE 2EH04 - WE2EH04" at bounding box center [361, 134] width 252 height 24
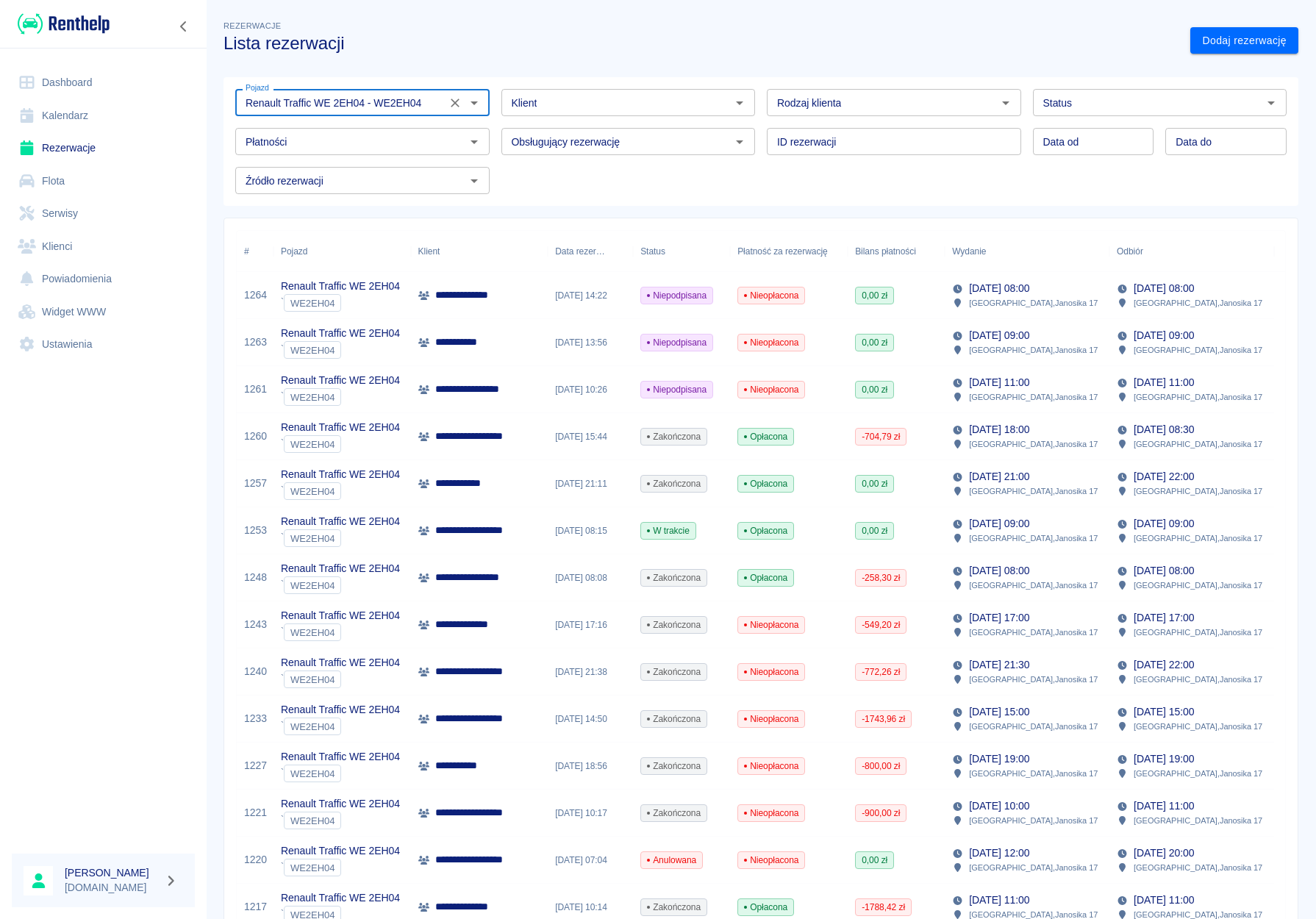
type input "Renault Traffic WE 2EH04 - WE2EH04"
click at [1062, 112] on input "Status" at bounding box center [1148, 102] width 221 height 19
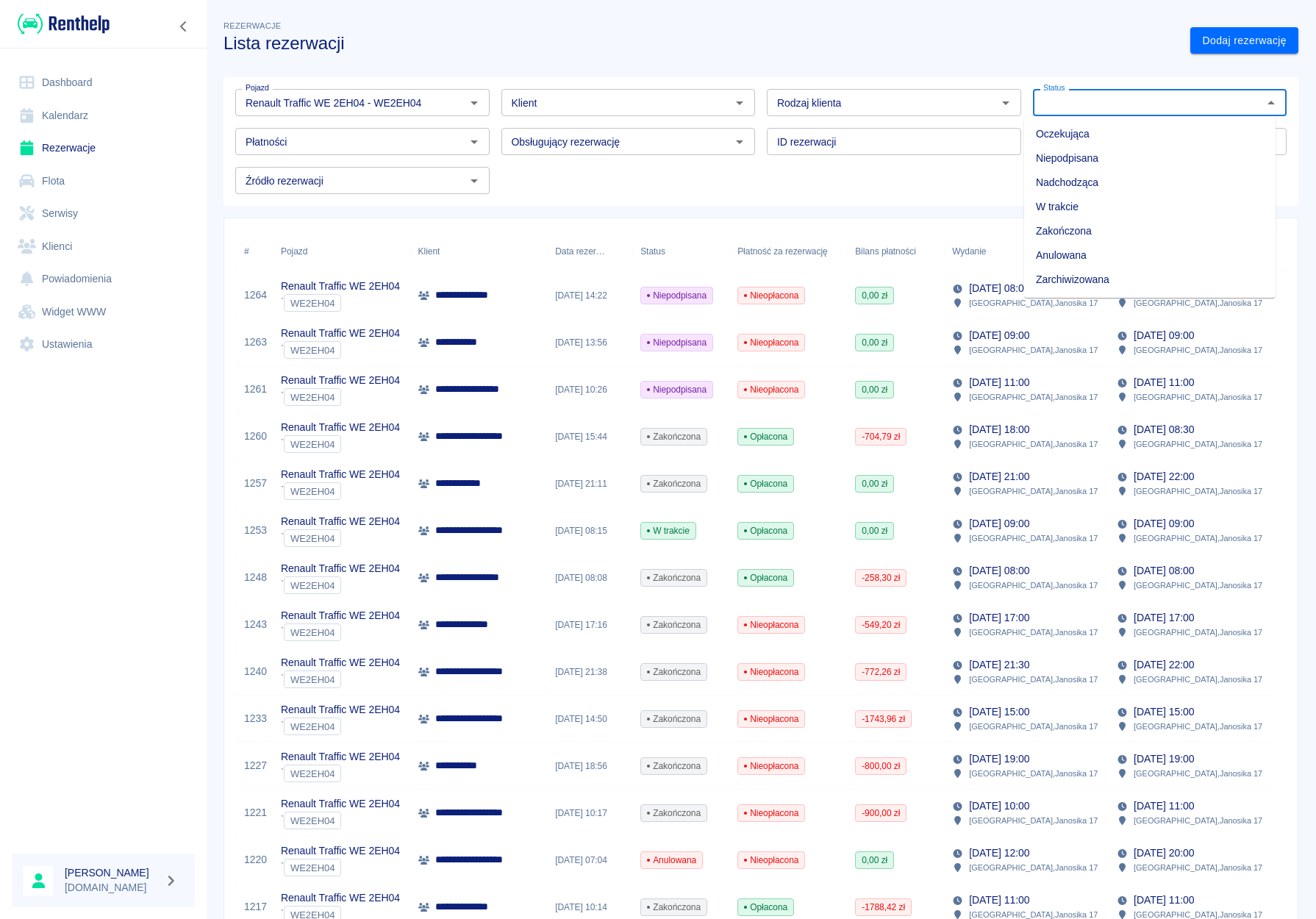
click at [1064, 152] on li "Niepodpisana" at bounding box center [1150, 158] width 252 height 24
type input "Niepodpisana"
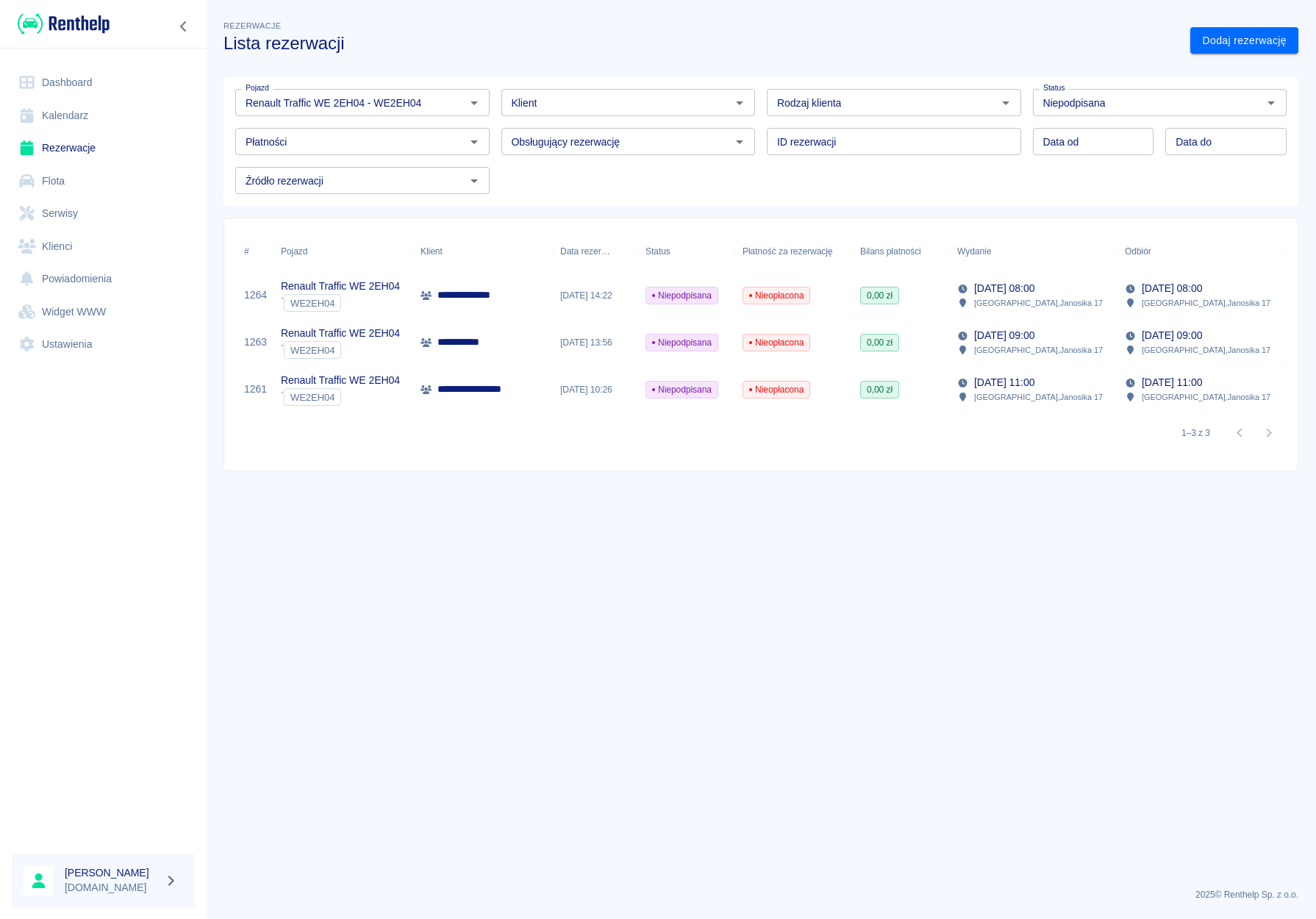
click at [454, 308] on div "**********" at bounding box center [483, 295] width 140 height 47
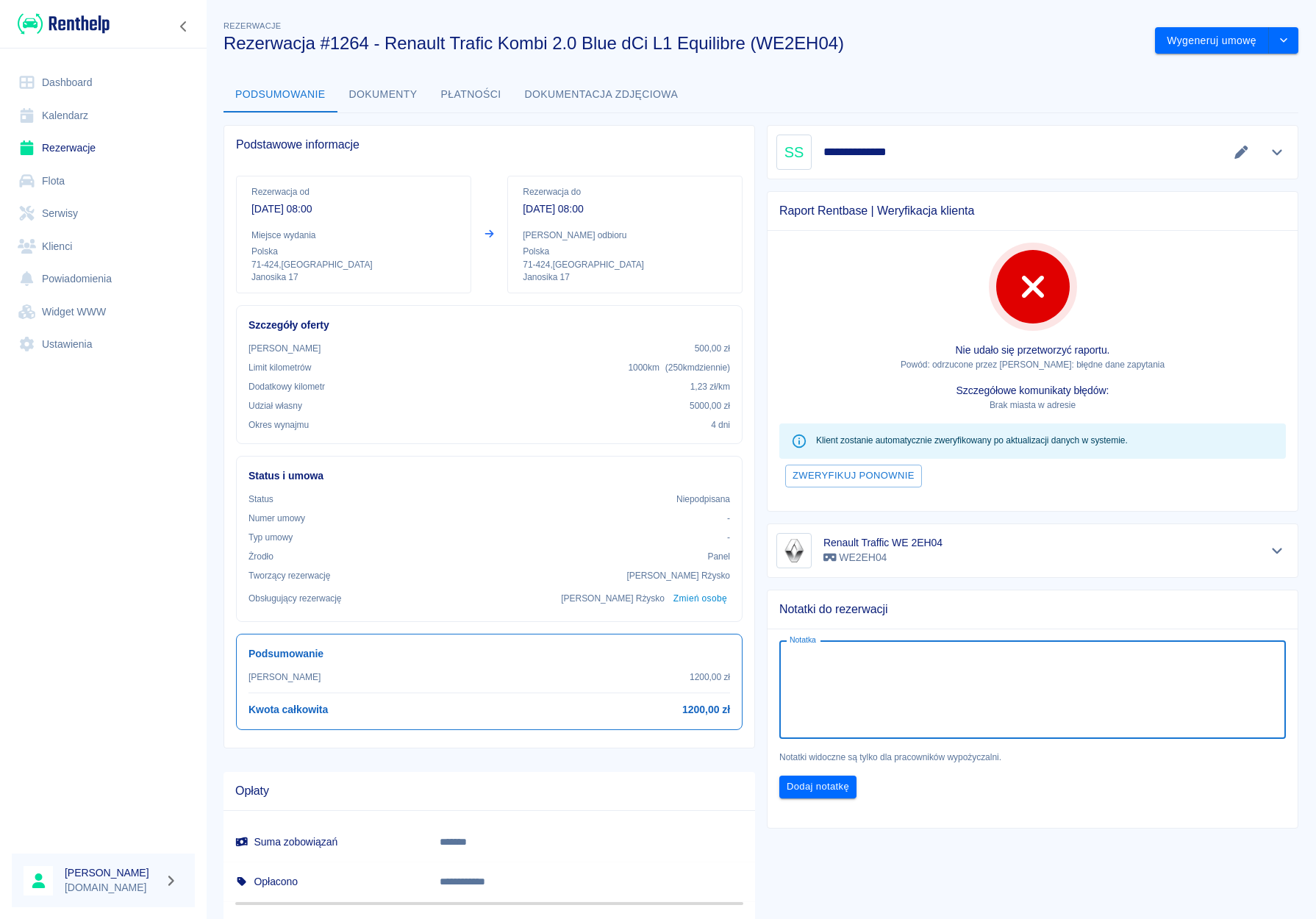
click at [793, 691] on textarea "Notatka" at bounding box center [1032, 689] width 486 height 74
type textarea "Klient wpłacił 200 zł"
click at [789, 792] on button "Dodaj notatkę" at bounding box center [818, 787] width 77 height 23
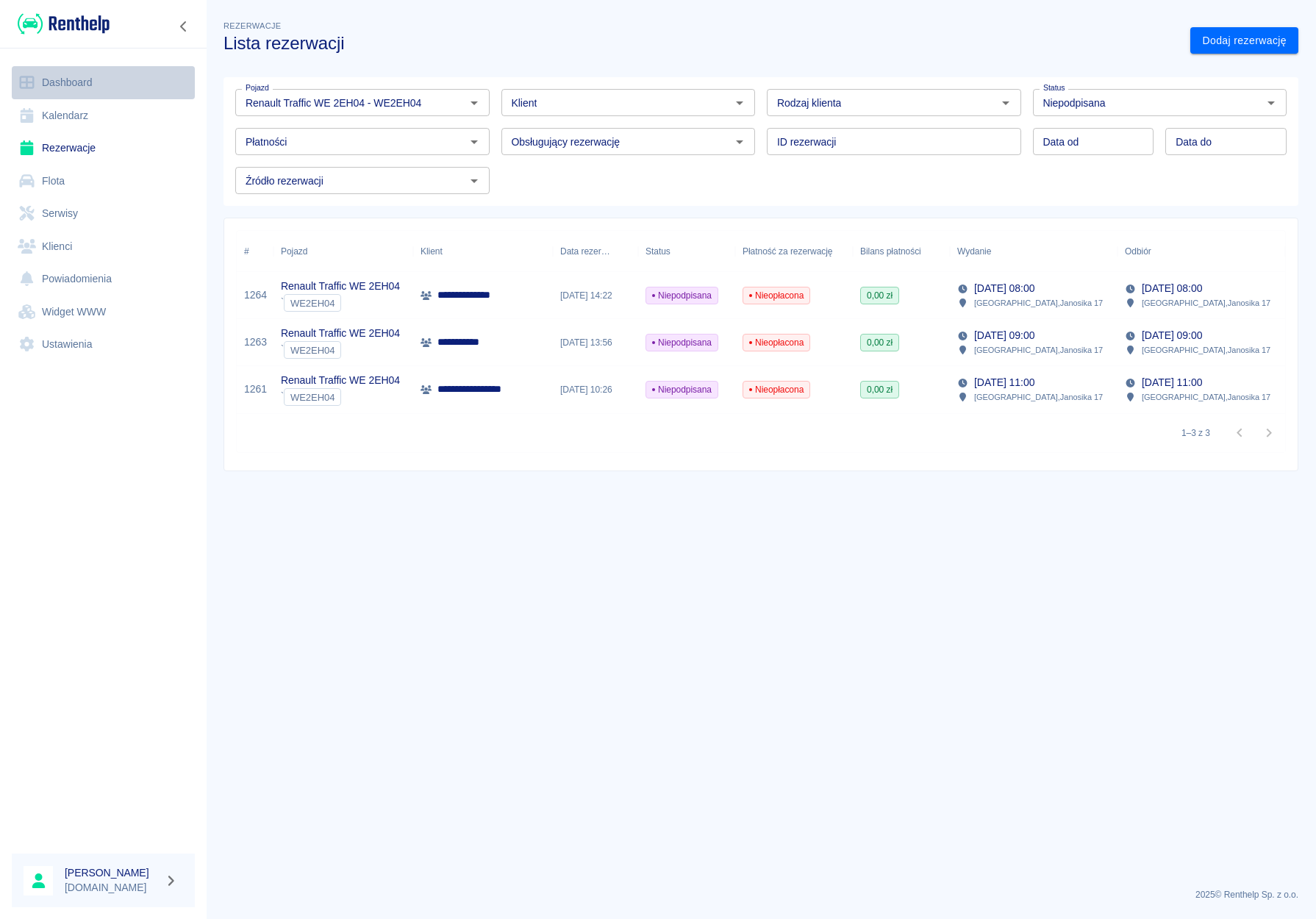
click at [89, 82] on link "Dashboard" at bounding box center [103, 83] width 183 height 33
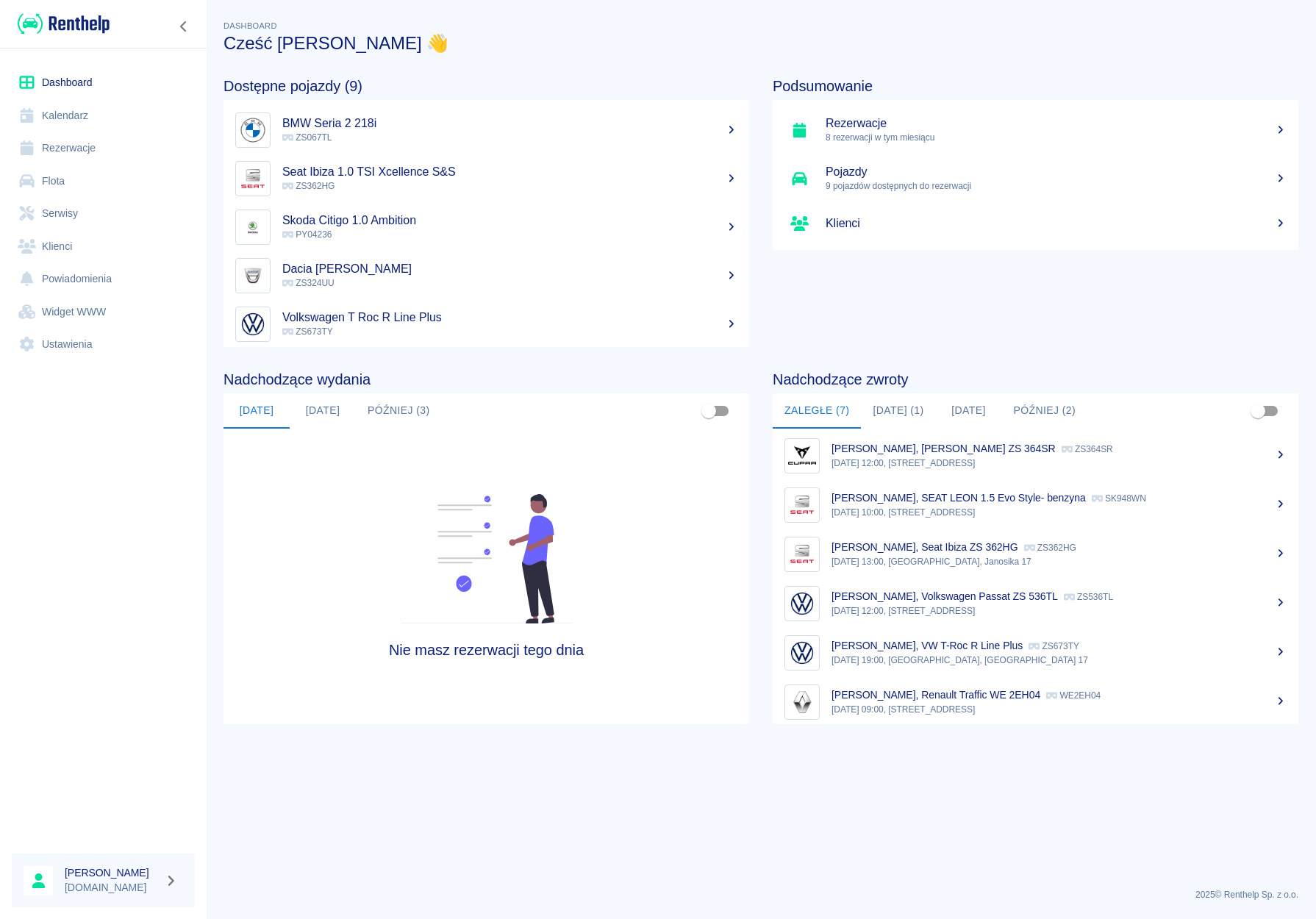
scroll to position [61, 0]
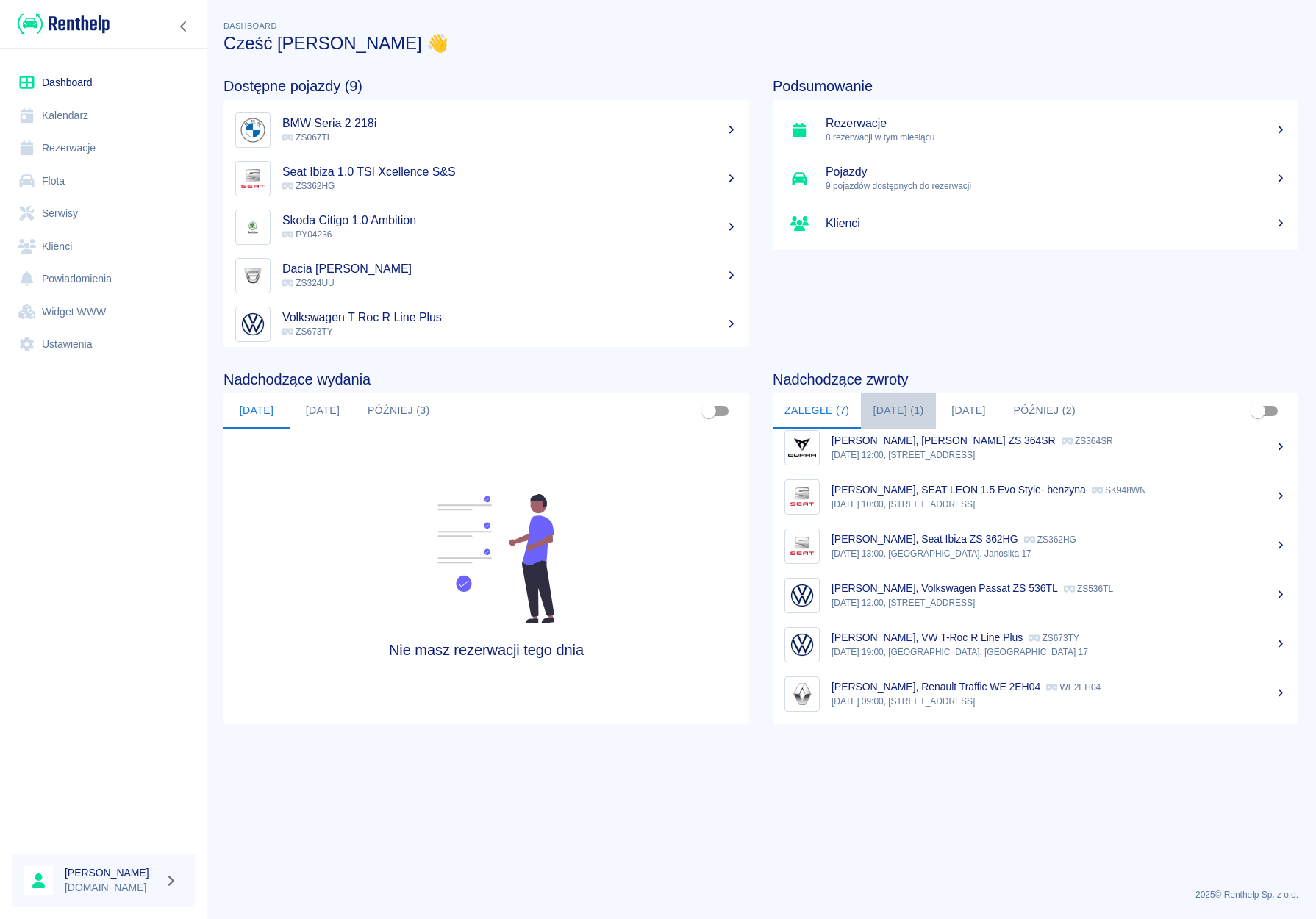
click at [905, 407] on button "[DATE] (1)" at bounding box center [898, 410] width 75 height 35
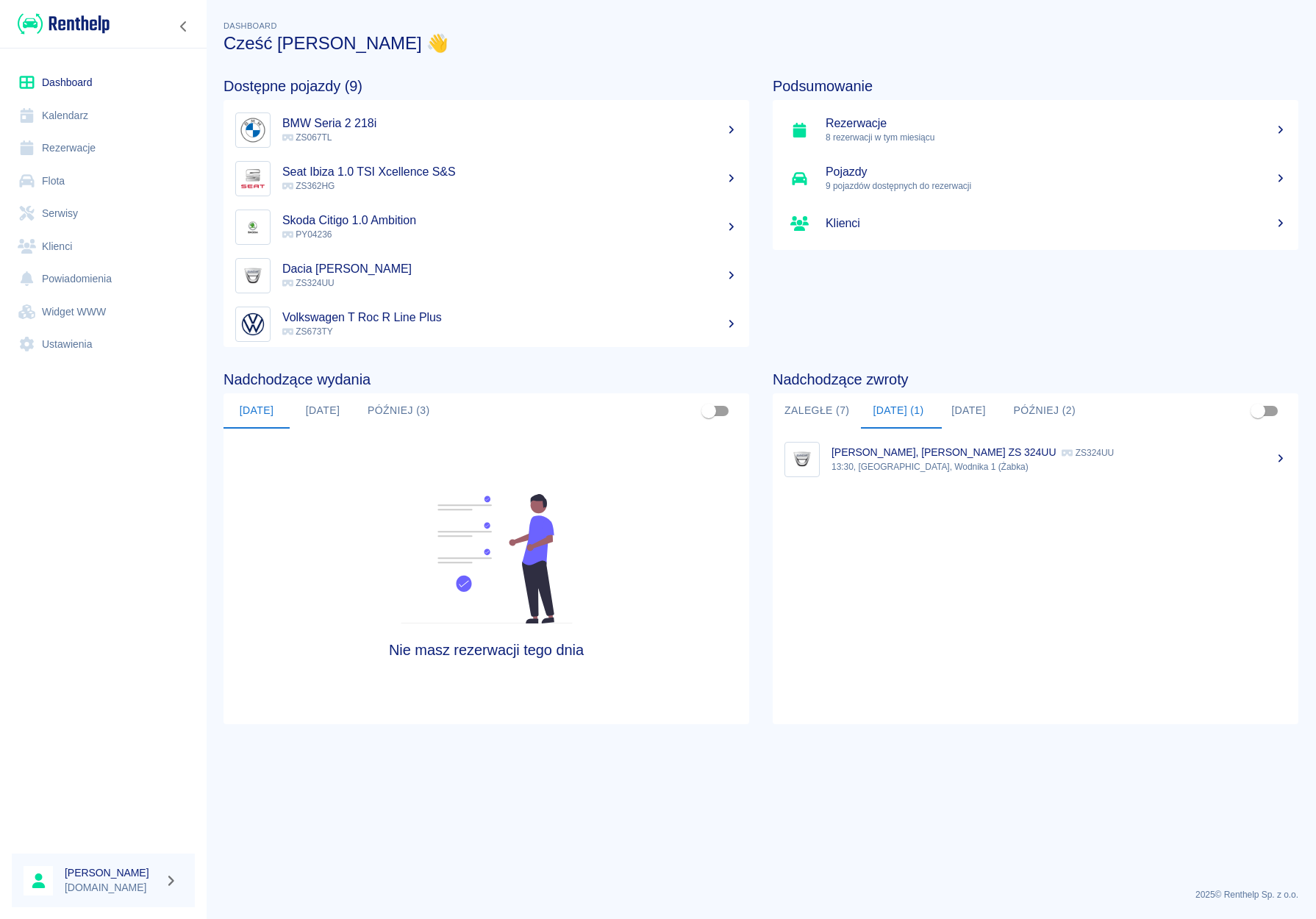
click at [901, 465] on p "13:30, [GEOGRAPHIC_DATA], Wodnika 1 (Żabka)" at bounding box center [1059, 466] width 455 height 13
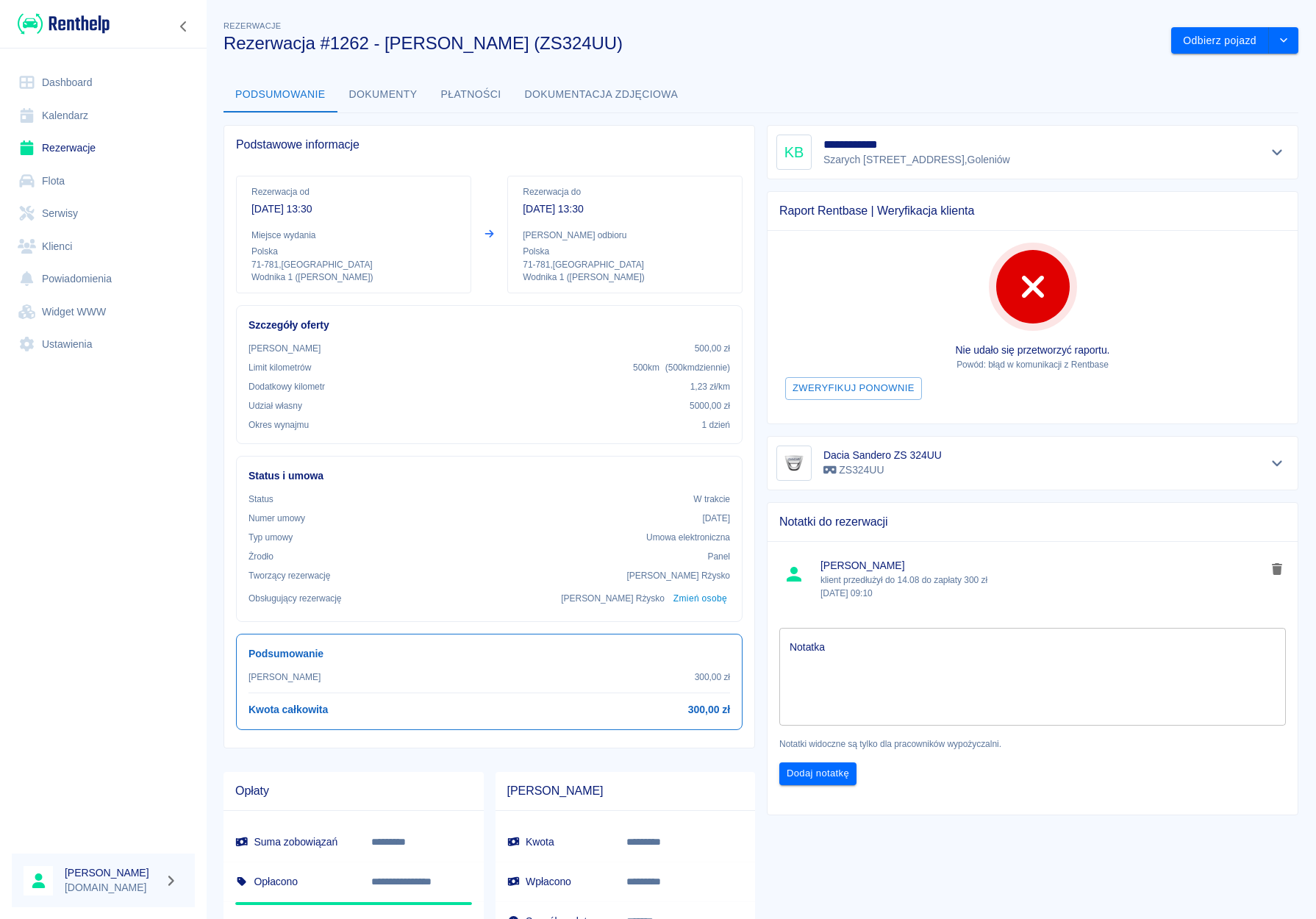
click at [855, 657] on textarea "Notatka" at bounding box center [1032, 676] width 486 height 74
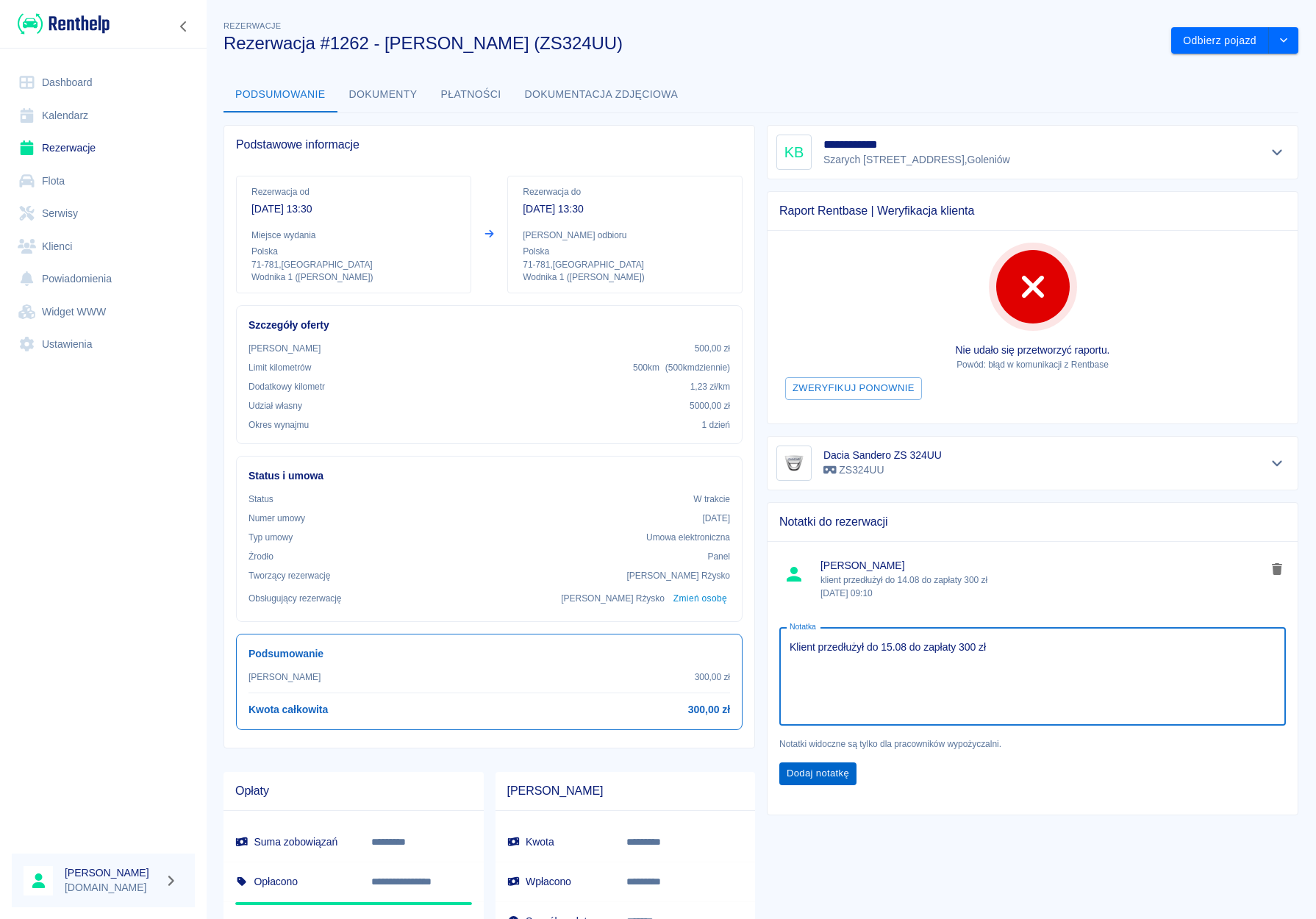
type textarea "Klient przedłużył do 15.08 do zapłaty 300 zł"
click at [819, 780] on button "Dodaj notatkę" at bounding box center [818, 774] width 77 height 23
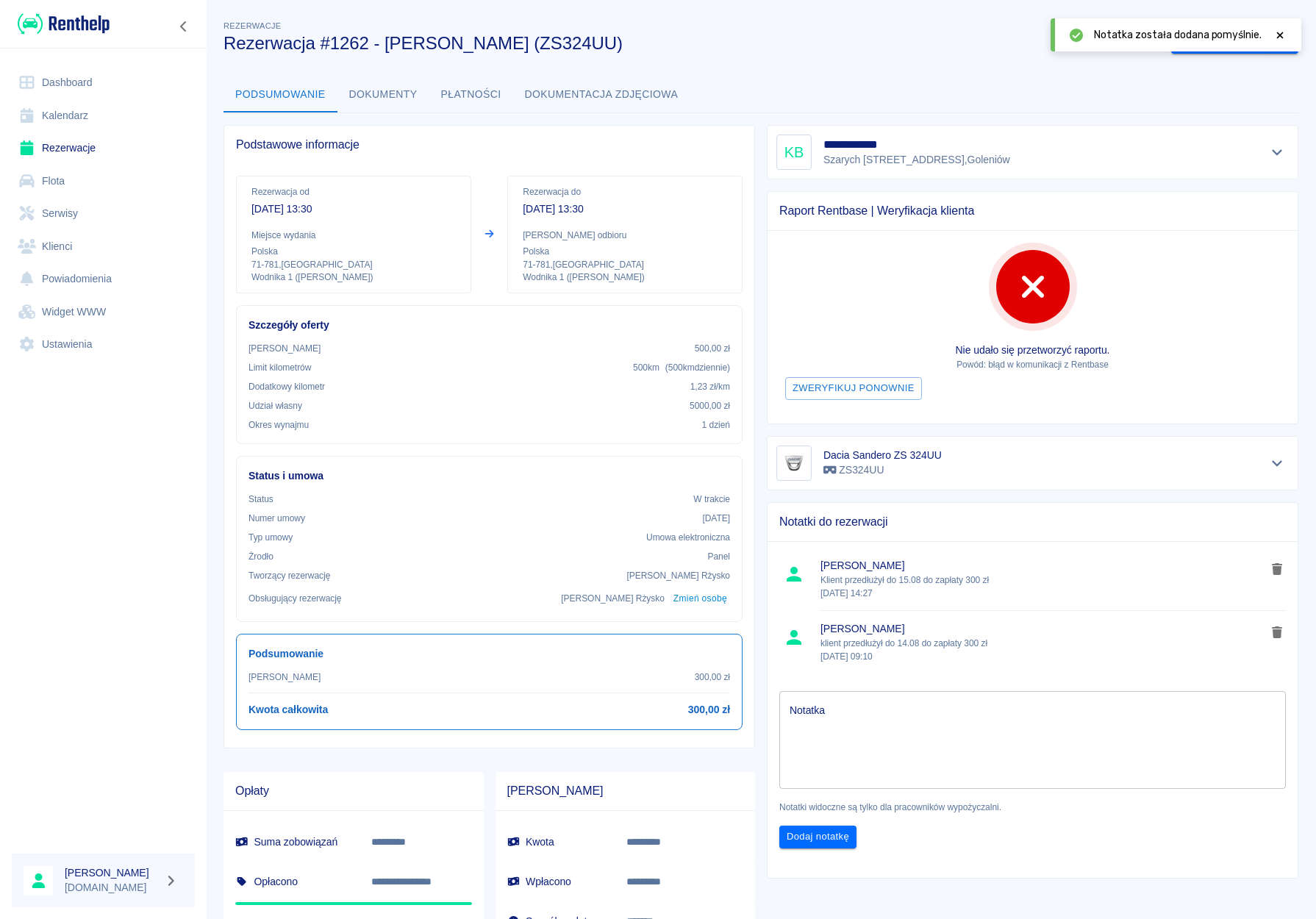
click at [1251, 37] on icon at bounding box center [1280, 35] width 13 height 11
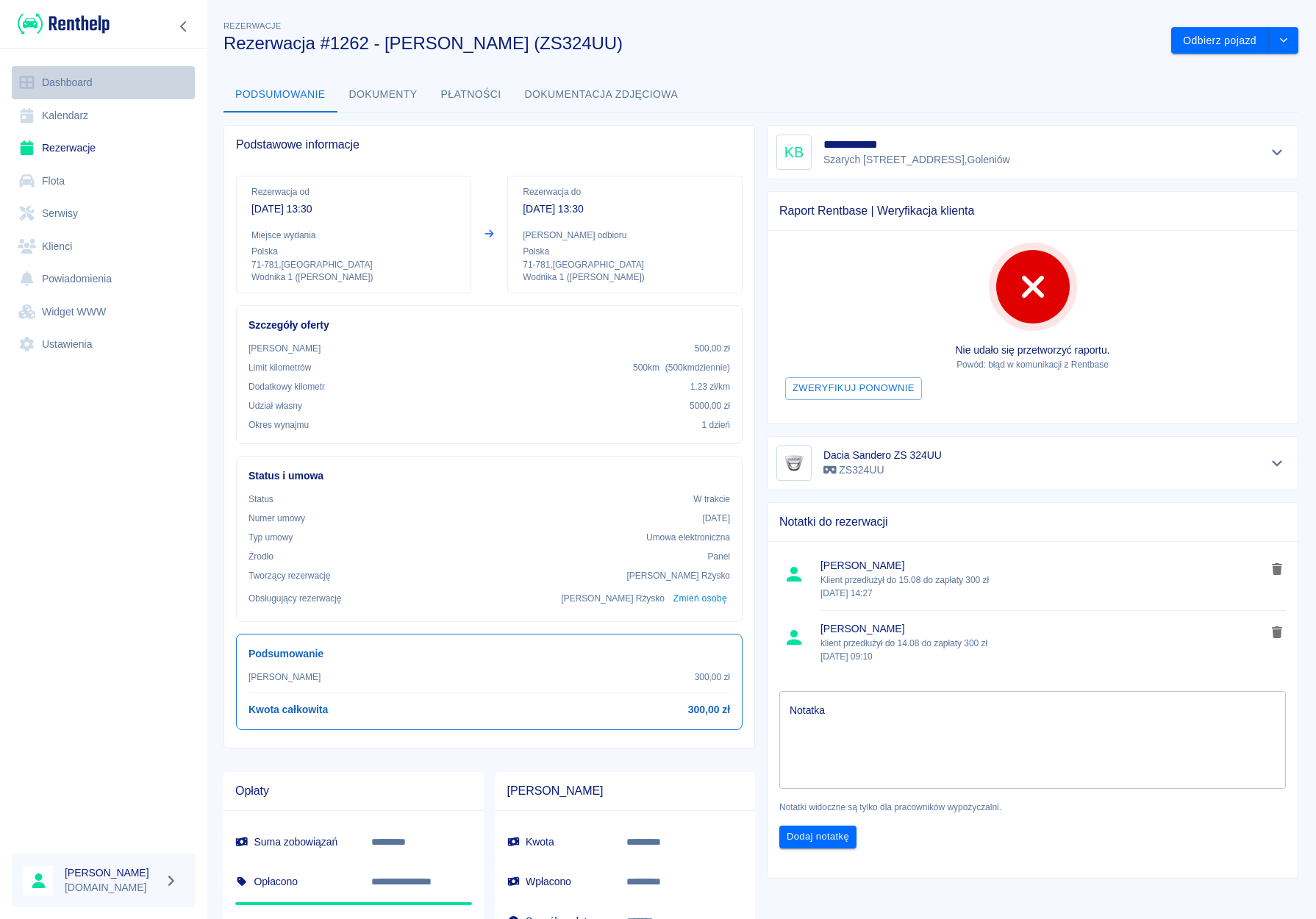
click at [79, 82] on link "Dashboard" at bounding box center [103, 83] width 183 height 33
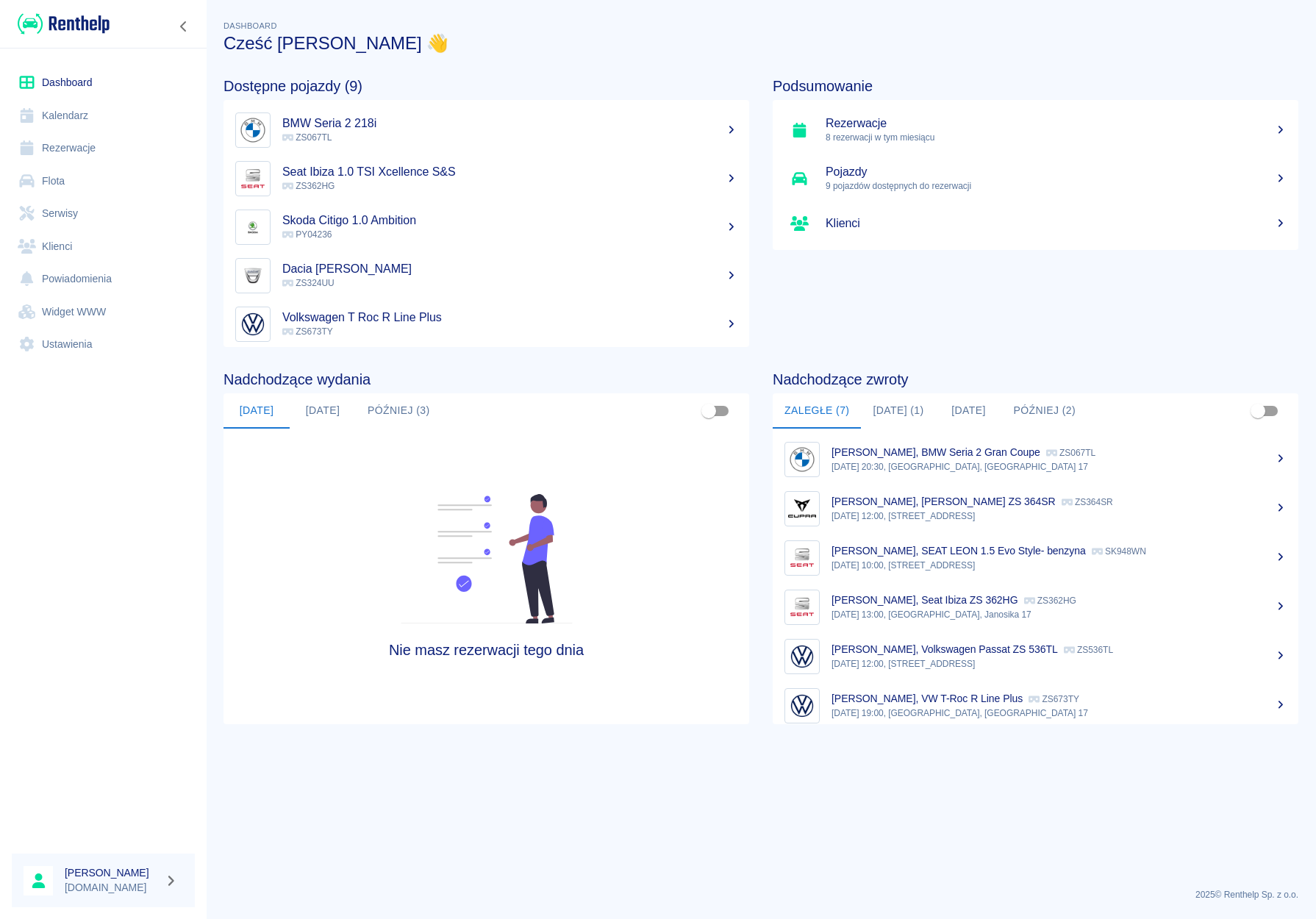
click at [1050, 411] on button "Później (2)" at bounding box center [1045, 410] width 86 height 35
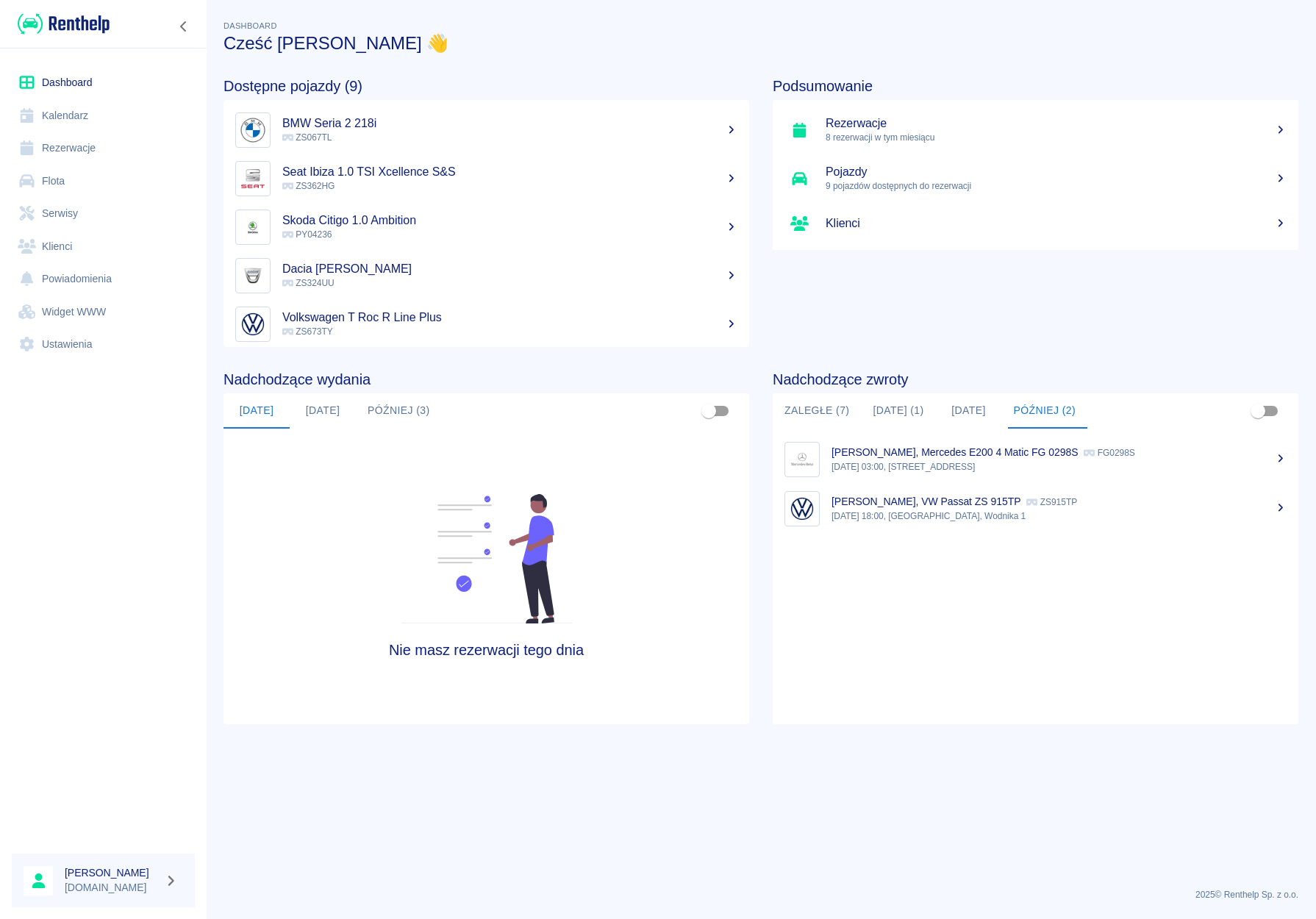
click at [916, 500] on p "[PERSON_NAME], VW Passat ZS 915TP" at bounding box center [926, 501] width 189 height 11
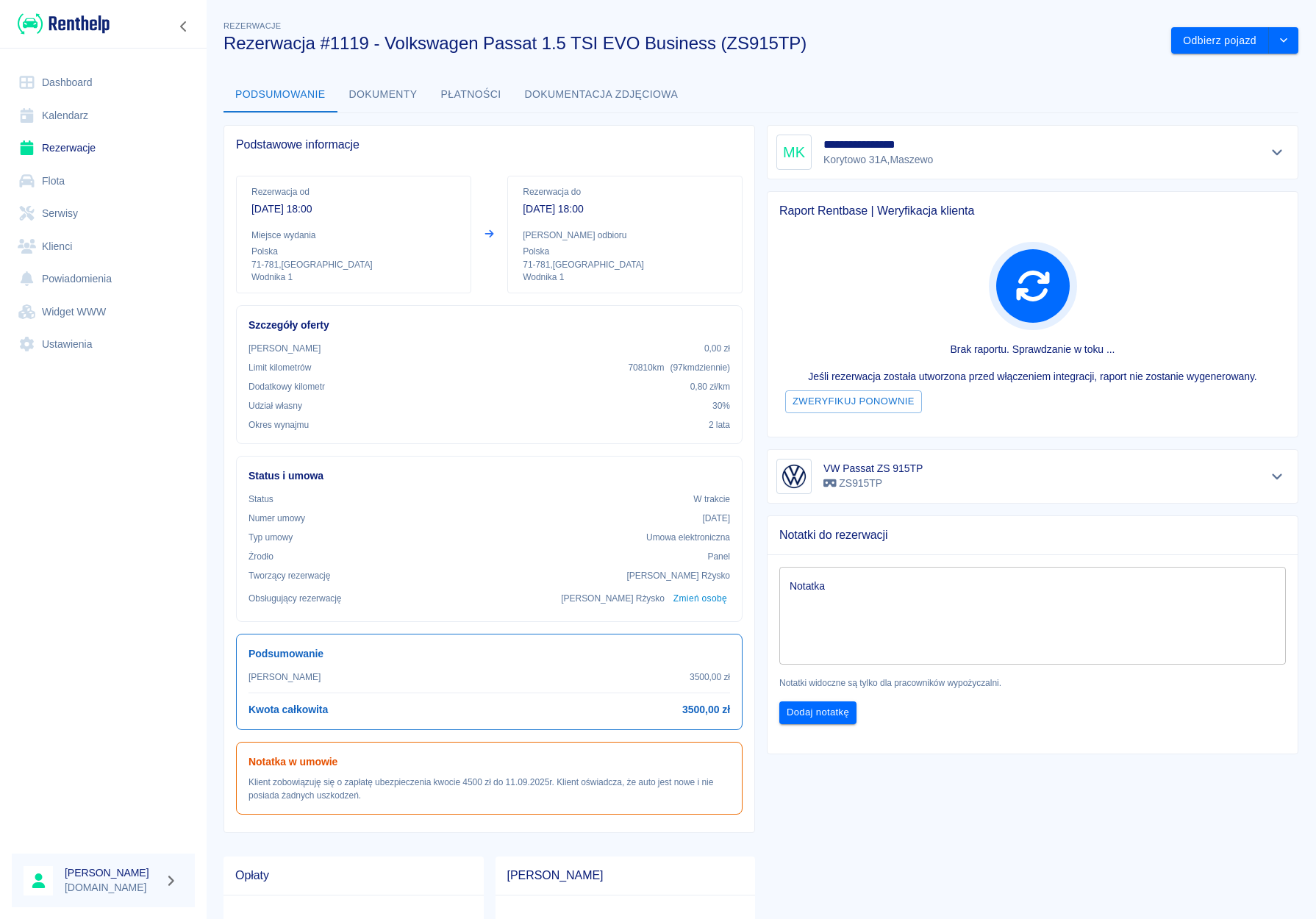
click at [1251, 150] on icon "Pokaż szczegóły" at bounding box center [1277, 152] width 17 height 13
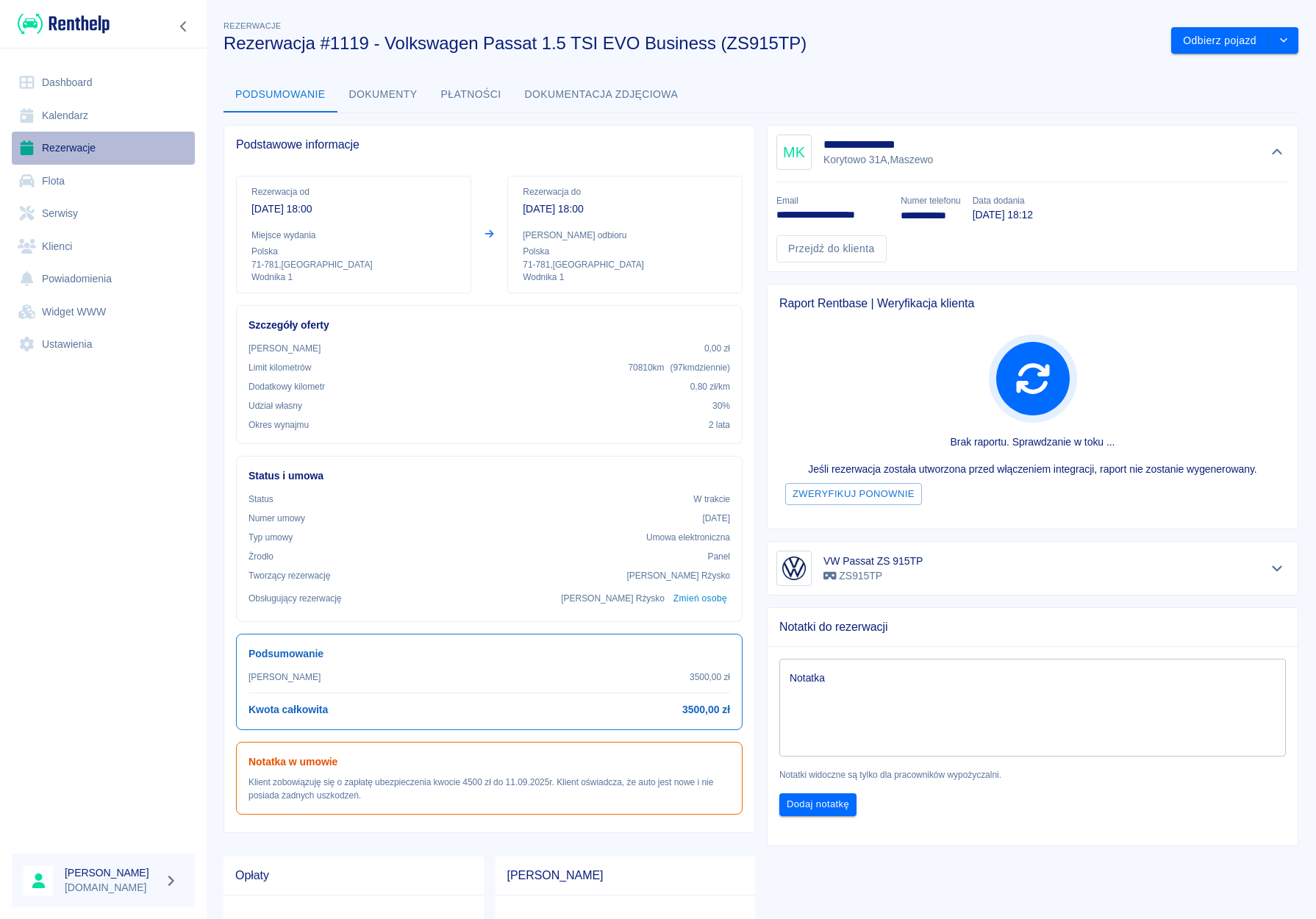
click at [73, 148] on link "Rezerwacje" at bounding box center [103, 148] width 183 height 33
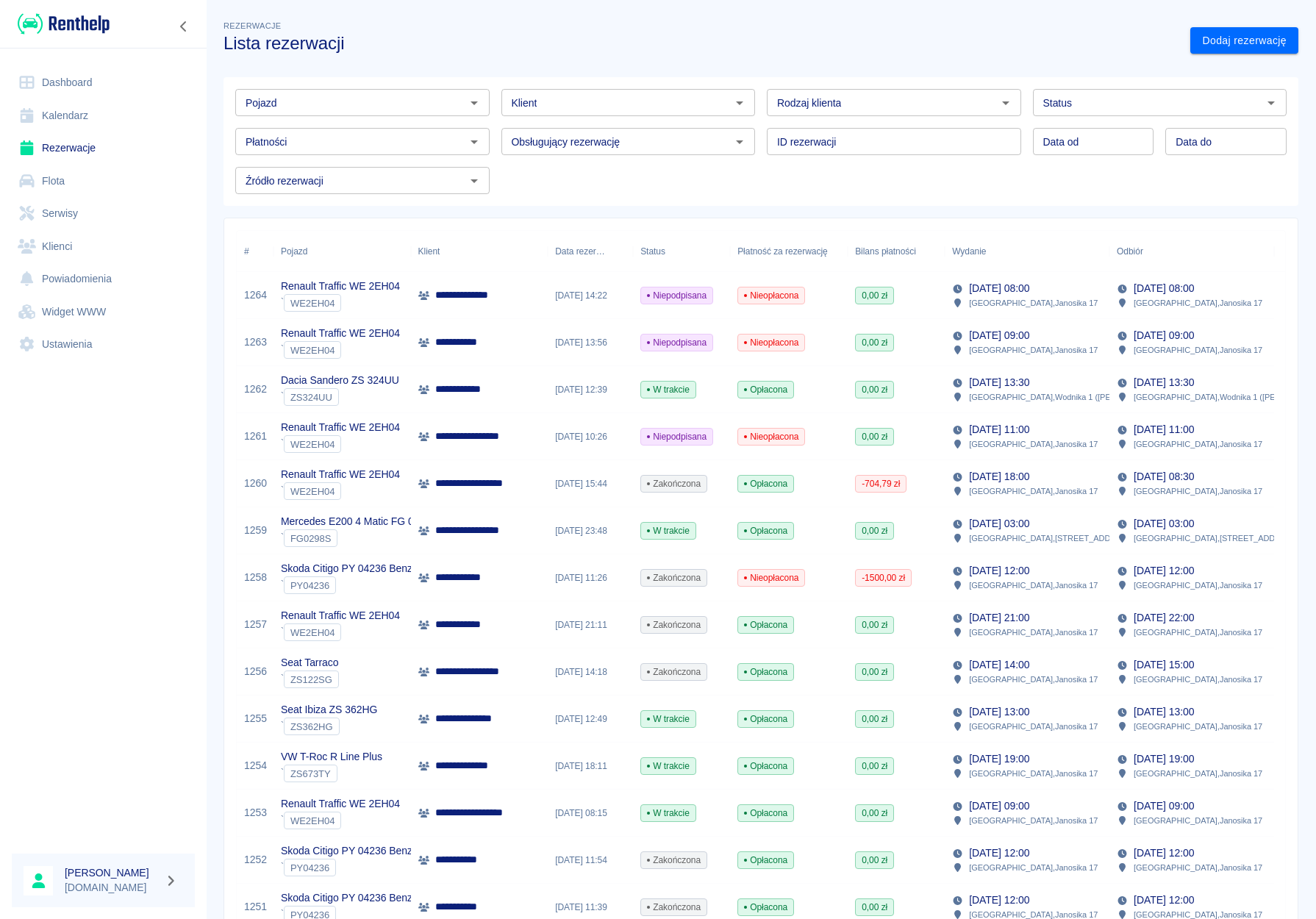
click at [471, 108] on icon "Otwórz" at bounding box center [475, 103] width 18 height 18
click at [372, 148] on ul "Mercedes E200 4 Matic FG 0298S - FG0298S" at bounding box center [361, 134] width 252 height 36
click at [366, 140] on li "Mercedes E200 4 Matic FG 0298S - FG0298S" at bounding box center [361, 134] width 252 height 24
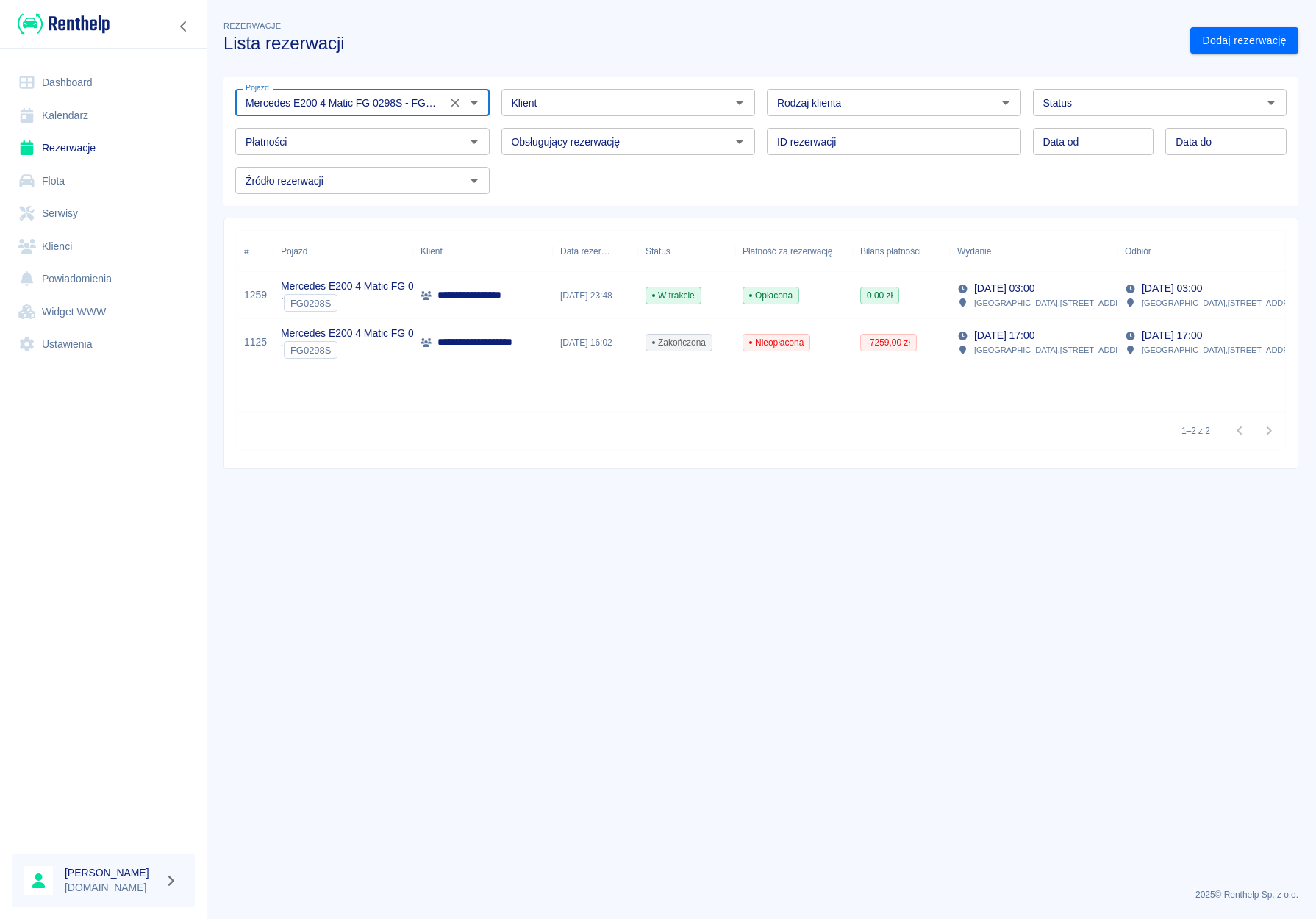
type input "Mercedes E200 4 Matic FG 0298S - FG0298S"
click at [1075, 56] on div "**********" at bounding box center [761, 237] width 1110 height 463
